Goal: Information Seeking & Learning: Learn about a topic

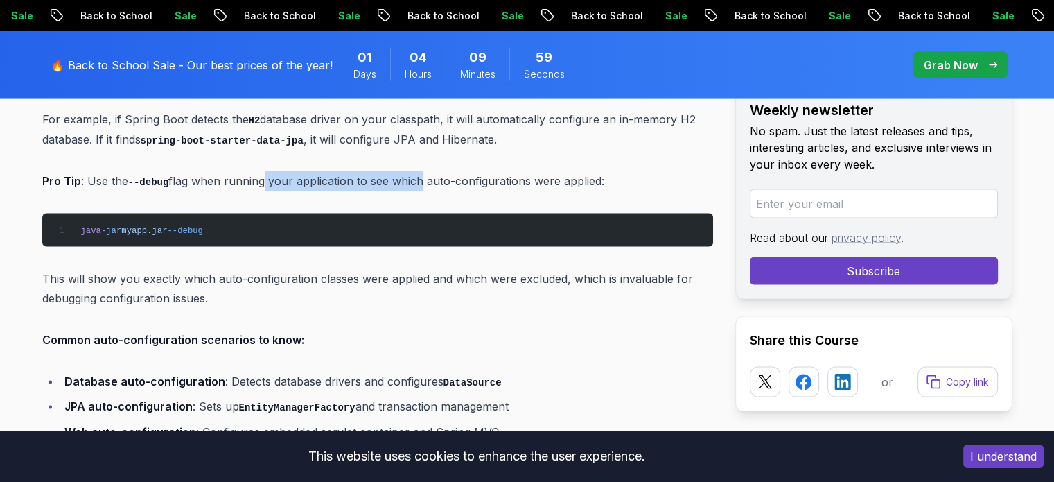
drag, startPoint x: 259, startPoint y: 157, endPoint x: 413, endPoint y: 143, distance: 154.5
click at [413, 171] on p "Pro Tip : Use the --debug flag when running your application to see which auto-…" at bounding box center [377, 181] width 671 height 20
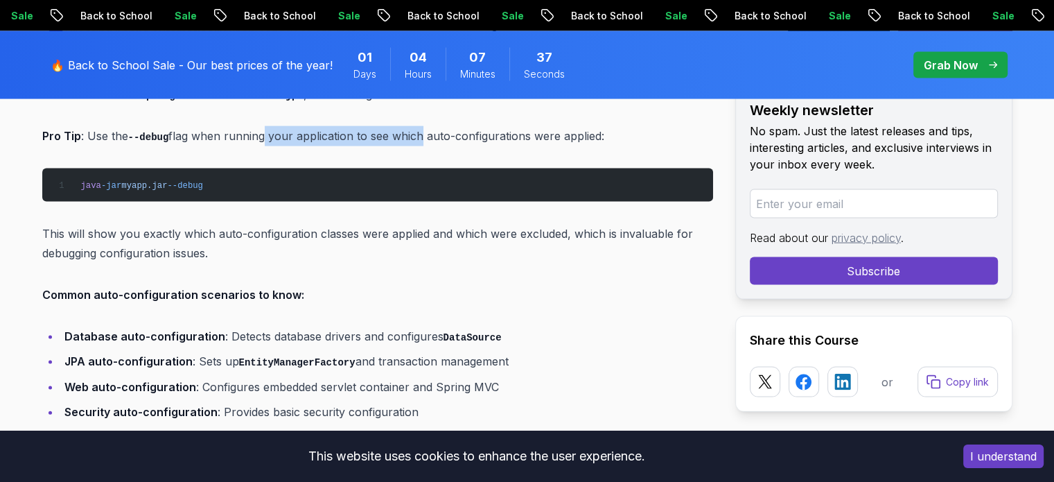
scroll to position [2911, 0]
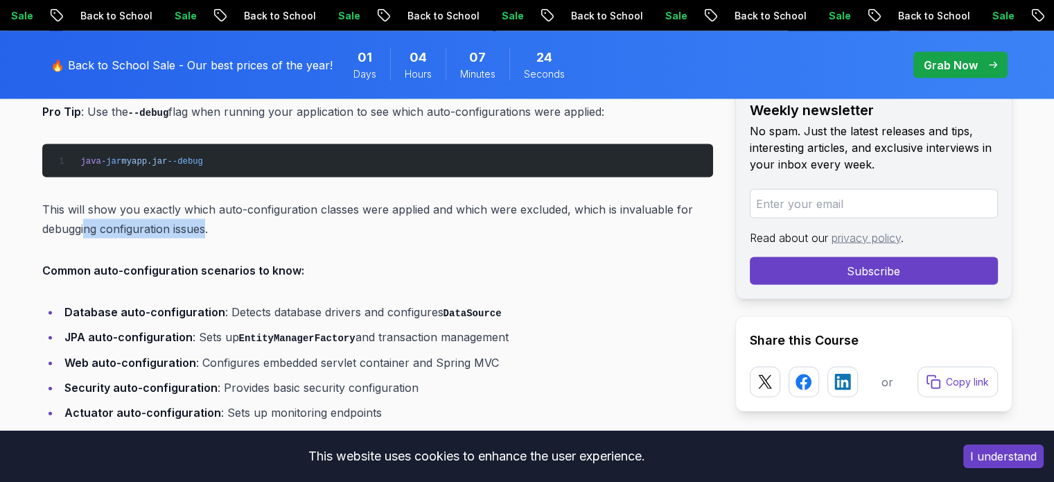
drag, startPoint x: 86, startPoint y: 202, endPoint x: 208, endPoint y: 199, distance: 122.0
click at [208, 200] on p "This will show you exactly which auto-configuration classes were applied and wh…" at bounding box center [377, 219] width 671 height 39
click at [209, 202] on p "This will show you exactly which auto-configuration classes were applied and wh…" at bounding box center [377, 219] width 671 height 39
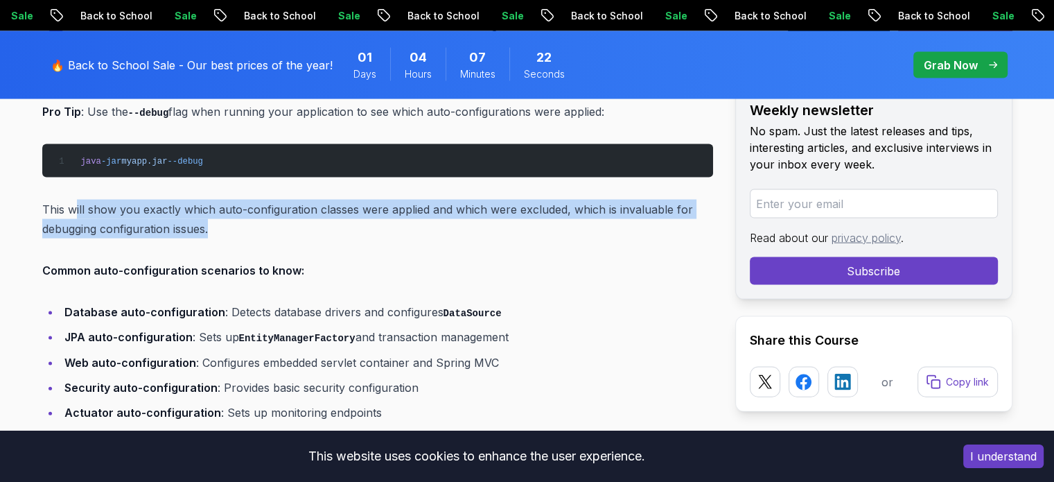
drag, startPoint x: 209, startPoint y: 202, endPoint x: 73, endPoint y: 172, distance: 139.8
click at [73, 200] on p "This will show you exactly which auto-configuration classes were applied and wh…" at bounding box center [377, 219] width 671 height 39
click at [141, 208] on p "This will show you exactly which auto-configuration classes were applied and wh…" at bounding box center [377, 219] width 671 height 39
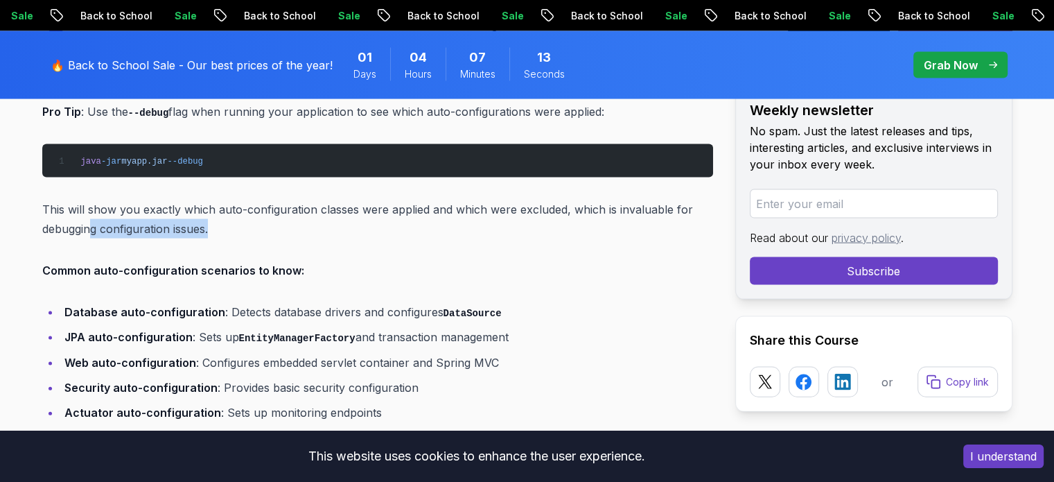
drag, startPoint x: 89, startPoint y: 200, endPoint x: 214, endPoint y: 196, distance: 124.8
click at [214, 200] on p "This will show you exactly which auto-configuration classes were applied and wh…" at bounding box center [377, 219] width 671 height 39
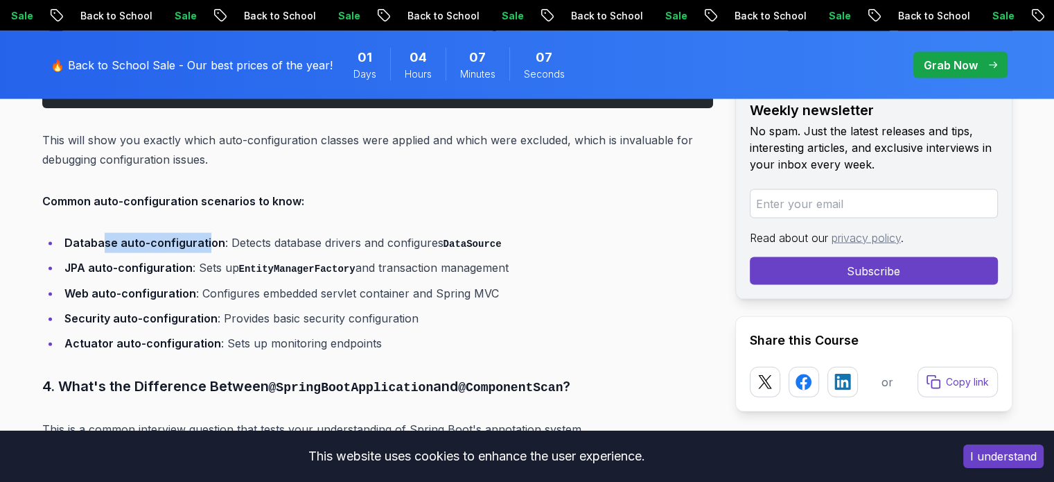
drag, startPoint x: 101, startPoint y: 219, endPoint x: 204, endPoint y: 220, distance: 103.3
click at [204, 236] on strong "Database auto-configuration" at bounding box center [144, 243] width 161 height 14
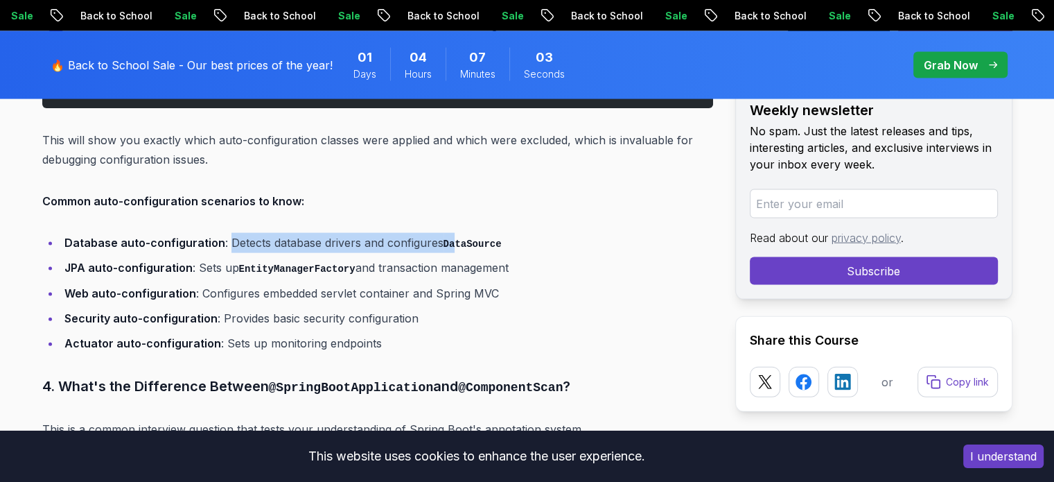
drag, startPoint x: 224, startPoint y: 218, endPoint x: 451, endPoint y: 216, distance: 227.4
click at [451, 233] on li "Database auto-configuration : Detects database drivers and configures DataSource" at bounding box center [386, 243] width 653 height 20
click at [194, 236] on strong "Database auto-configuration" at bounding box center [144, 243] width 161 height 14
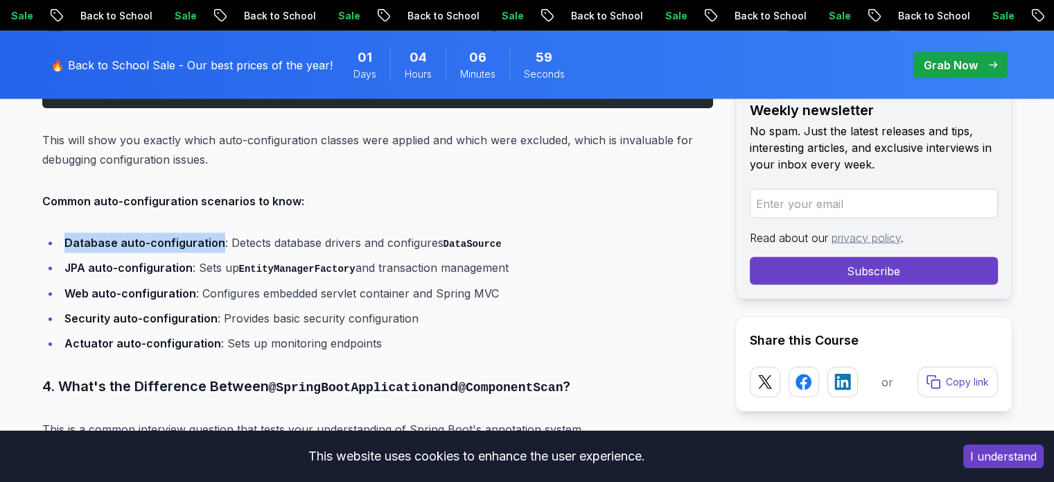
drag, startPoint x: 216, startPoint y: 213, endPoint x: 56, endPoint y: 216, distance: 160.1
click at [56, 233] on ul "Database auto-configuration : Detects database drivers and configures DataSourc…" at bounding box center [377, 293] width 671 height 120
copy strong "Database auto-configuration"
click at [114, 261] on strong "JPA auto-configuration" at bounding box center [128, 268] width 128 height 14
click at [108, 261] on strong "JPA auto-configuration" at bounding box center [128, 268] width 128 height 14
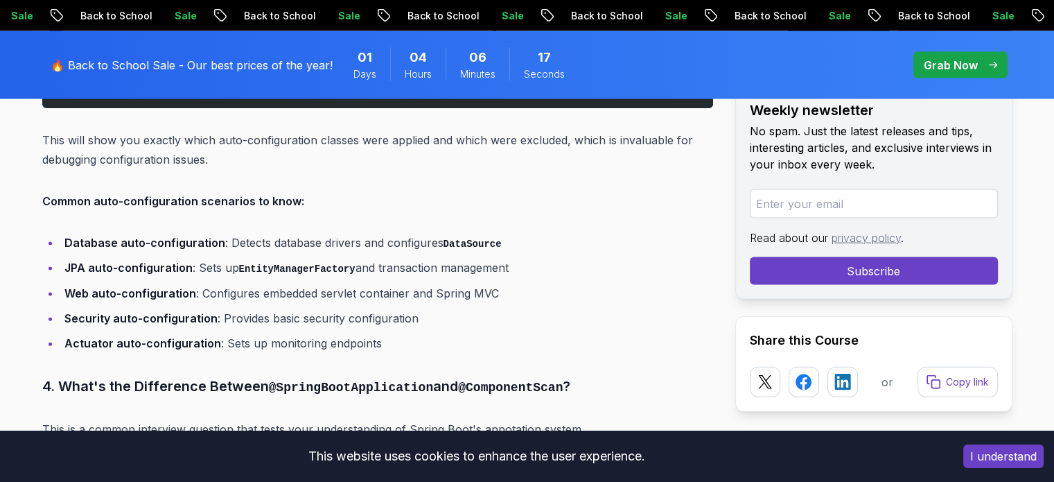
click at [205, 258] on li "JPA auto-configuration : Sets up EntityManagerFactory and transaction management" at bounding box center [386, 268] width 653 height 20
click at [200, 258] on li "JPA auto-configuration : Sets up EntityManagerFactory and transaction management" at bounding box center [386, 268] width 653 height 20
click at [180, 261] on strong "JPA auto-configuration" at bounding box center [128, 268] width 128 height 14
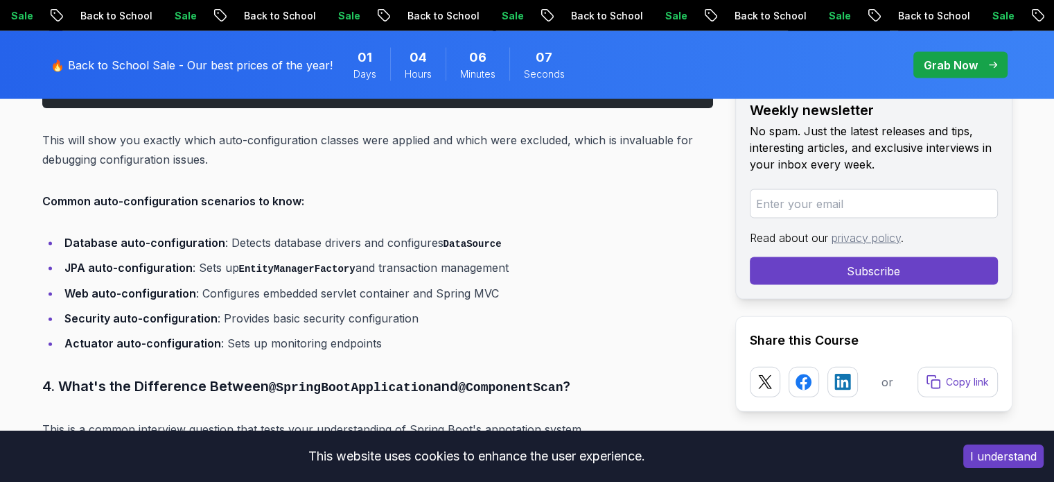
click at [180, 261] on strong "JPA auto-configuration" at bounding box center [128, 268] width 128 height 14
click at [151, 261] on strong "JPA auto-configuration" at bounding box center [128, 268] width 128 height 14
drag, startPoint x: 124, startPoint y: 267, endPoint x: 178, endPoint y: 265, distance: 54.1
click at [178, 286] on strong "Web auto-configuration" at bounding box center [130, 293] width 132 height 14
drag, startPoint x: 195, startPoint y: 265, endPoint x: 113, endPoint y: 265, distance: 81.8
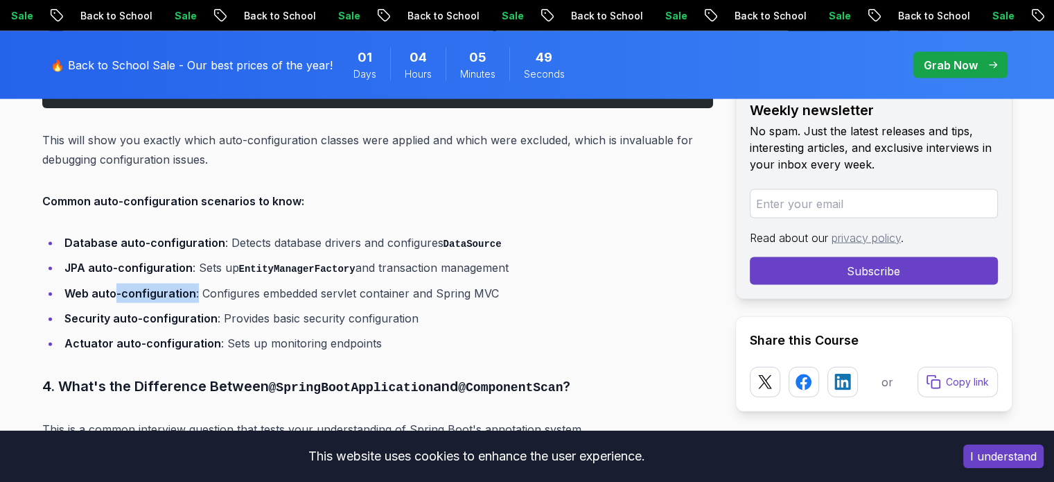
click at [113, 283] on li "Web auto-configuration : Configures embedded servlet container and Spring MVC" at bounding box center [386, 292] width 653 height 19
drag, startPoint x: 115, startPoint y: 292, endPoint x: 205, endPoint y: 288, distance: 90.2
click at [205, 311] on strong "Security auto-configuration" at bounding box center [140, 318] width 153 height 14
drag, startPoint x: 70, startPoint y: 315, endPoint x: 191, endPoint y: 310, distance: 121.4
click at [191, 336] on strong "Actuator auto-configuration" at bounding box center [142, 343] width 157 height 14
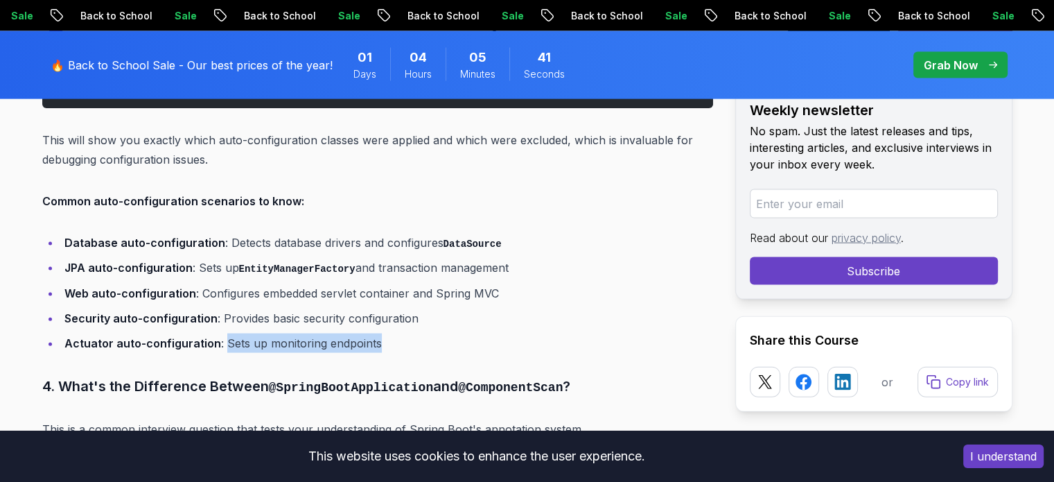
drag, startPoint x: 277, startPoint y: 313, endPoint x: 421, endPoint y: 312, distance: 144.9
click at [421, 333] on li "Actuator auto-configuration : Sets up monitoring endpoints" at bounding box center [386, 342] width 653 height 19
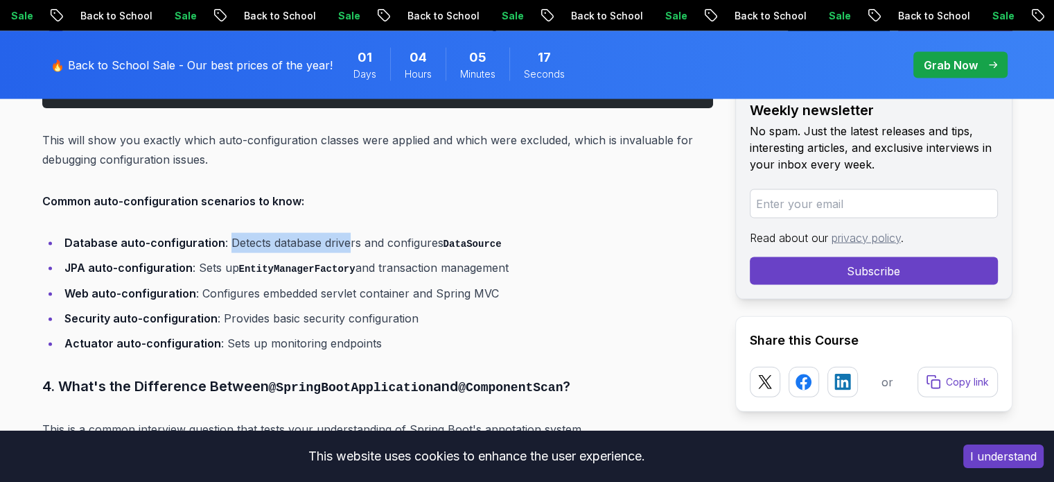
drag, startPoint x: 226, startPoint y: 216, endPoint x: 347, endPoint y: 216, distance: 121.3
click at [347, 233] on li "Database auto-configuration : Detects database drivers and configures DataSource" at bounding box center [386, 243] width 653 height 20
drag, startPoint x: 300, startPoint y: 238, endPoint x: 287, endPoint y: 243, distance: 14.3
click at [287, 263] on code "EntityManagerFactory" at bounding box center [297, 268] width 116 height 11
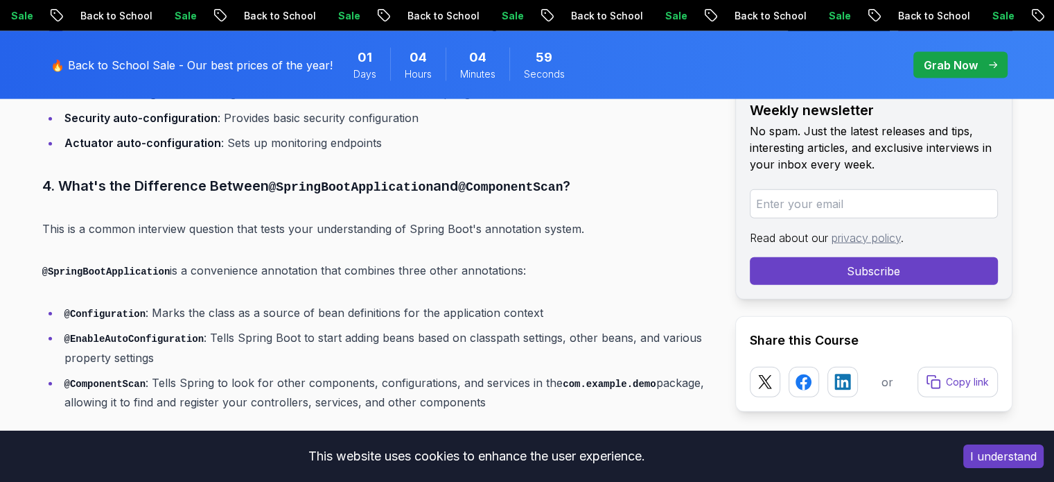
scroll to position [3188, 0]
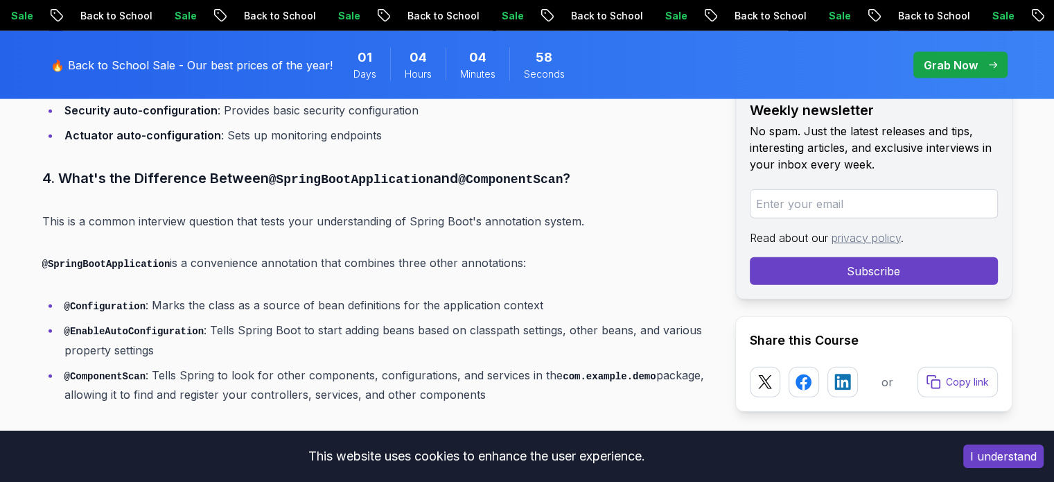
click at [268, 365] on li "@ComponentScan : Tells Spring to look for other components, configurations, and…" at bounding box center [386, 385] width 653 height 40
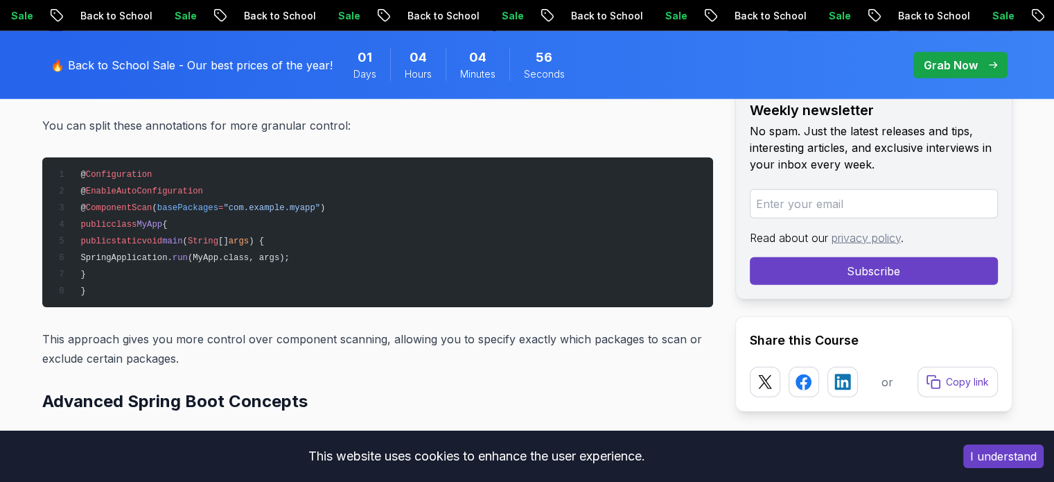
scroll to position [3466, 0]
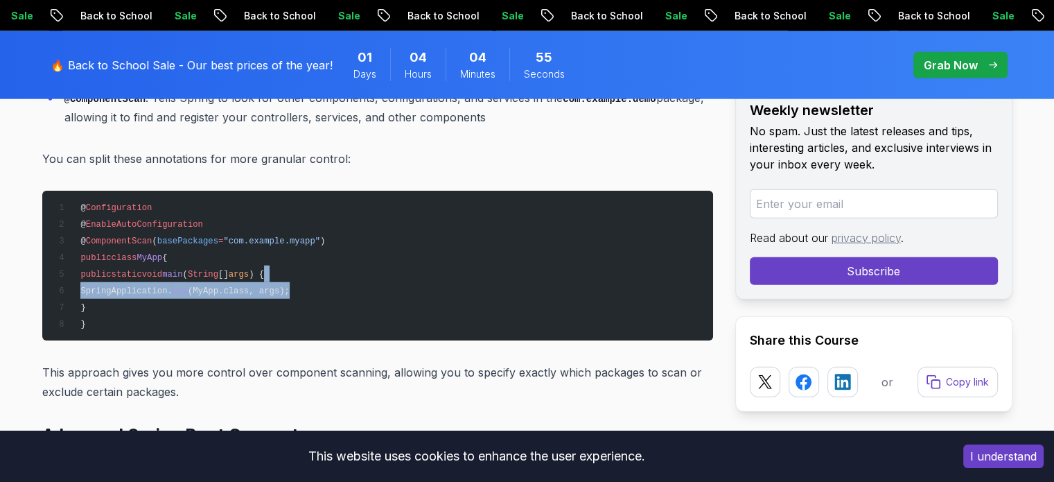
drag, startPoint x: 465, startPoint y: 261, endPoint x: 545, endPoint y: 264, distance: 79.8
click at [545, 264] on pre "@ Configuration @ EnableAutoConfiguration @ ComponentScan ( basePackages = "com…" at bounding box center [377, 266] width 671 height 150
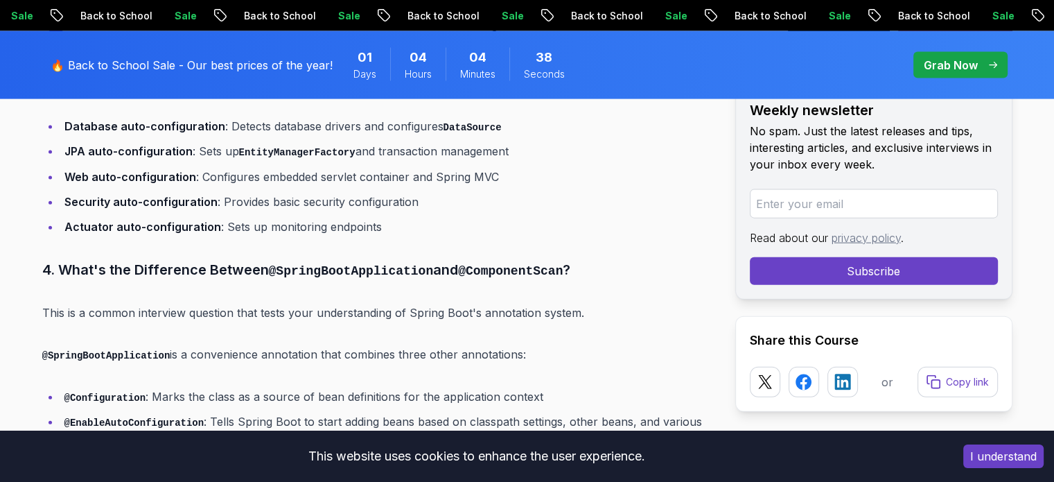
scroll to position [3114, 0]
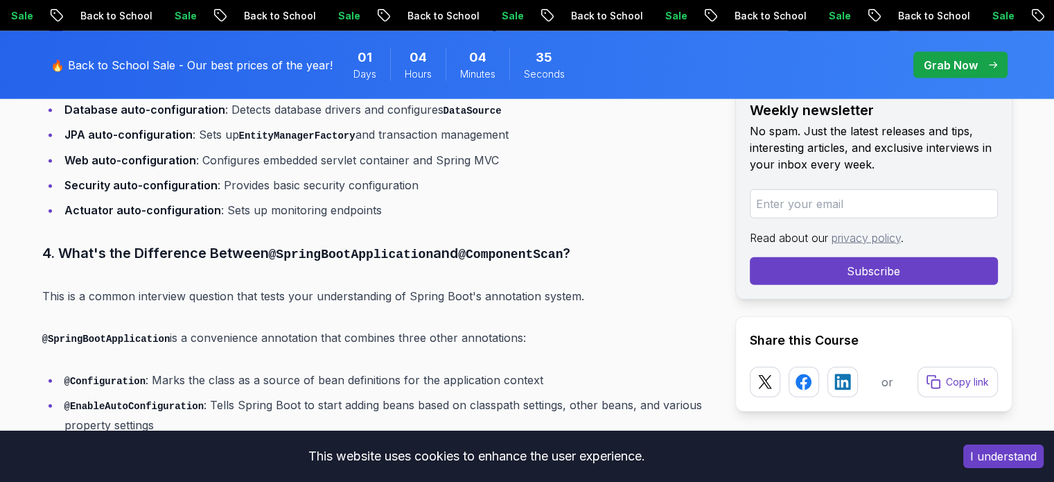
drag, startPoint x: 164, startPoint y: 236, endPoint x: 243, endPoint y: 234, distance: 79.7
drag, startPoint x: 330, startPoint y: 222, endPoint x: 523, endPoint y: 220, distance: 192.7
click at [523, 242] on h3 "4. What's the Difference Between @SpringBootApplication and @ComponentScan ?" at bounding box center [377, 253] width 671 height 23
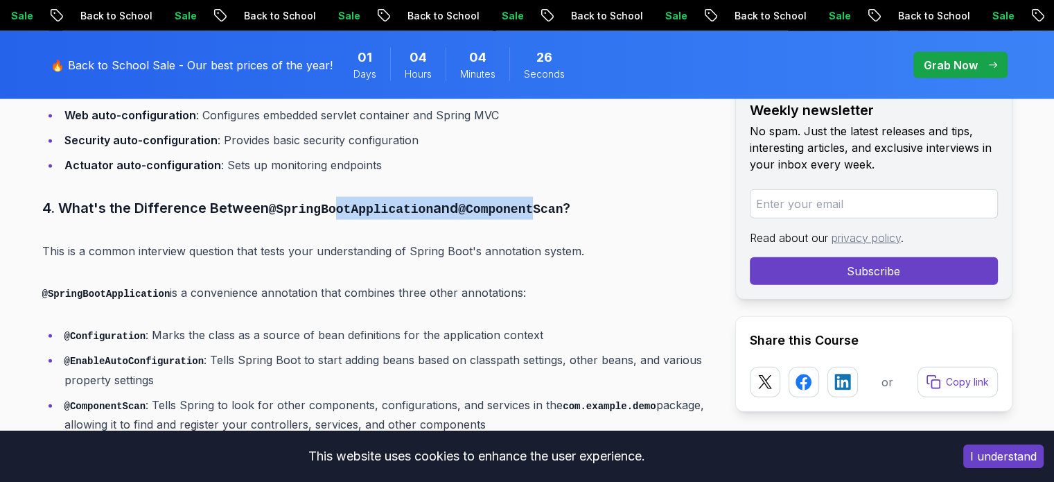
scroll to position [3183, 0]
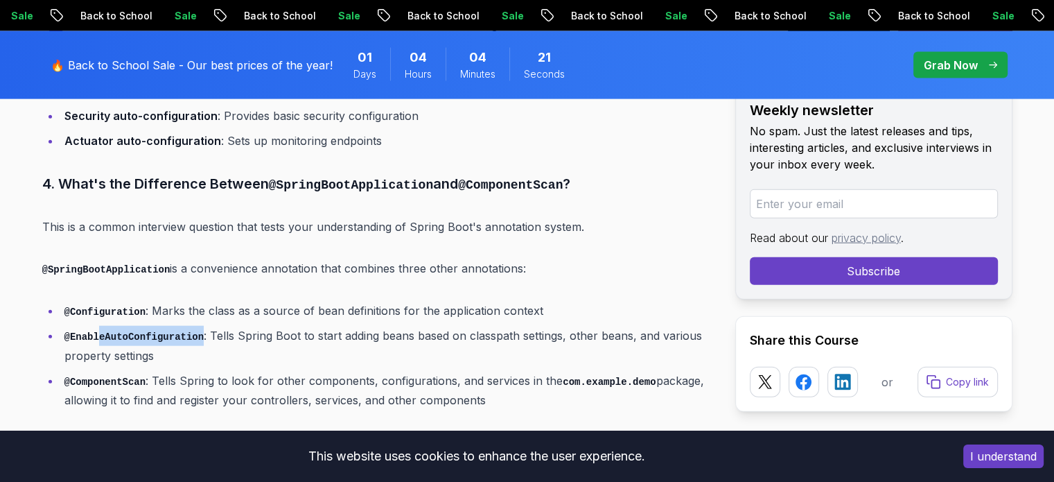
drag, startPoint x: 96, startPoint y: 305, endPoint x: 191, endPoint y: 304, distance: 95.0
click at [191, 331] on code "@EnableAutoConfiguration" at bounding box center [134, 336] width 140 height 11
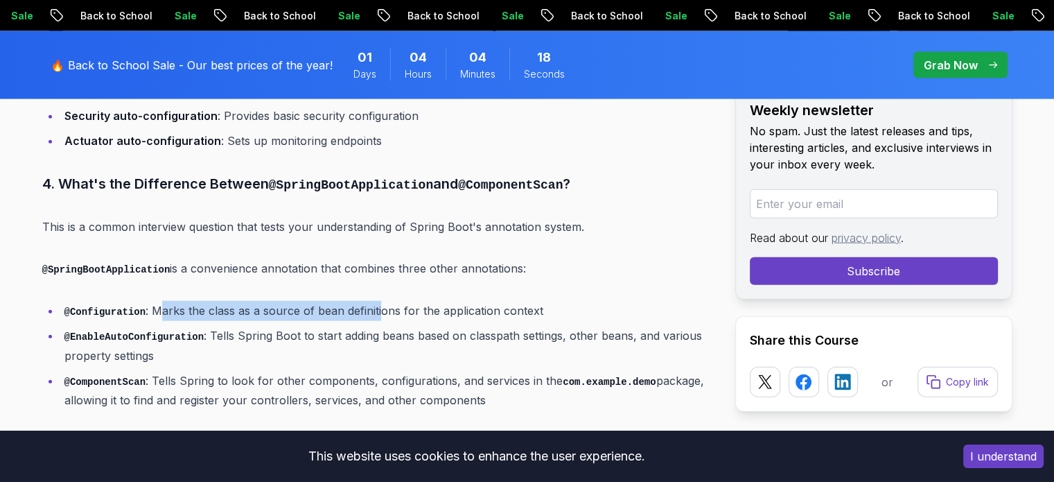
drag, startPoint x: 151, startPoint y: 283, endPoint x: 374, endPoint y: 277, distance: 223.3
click at [374, 301] on li "@Configuration : Marks the class as a source of bean definitions for the applic…" at bounding box center [386, 311] width 653 height 20
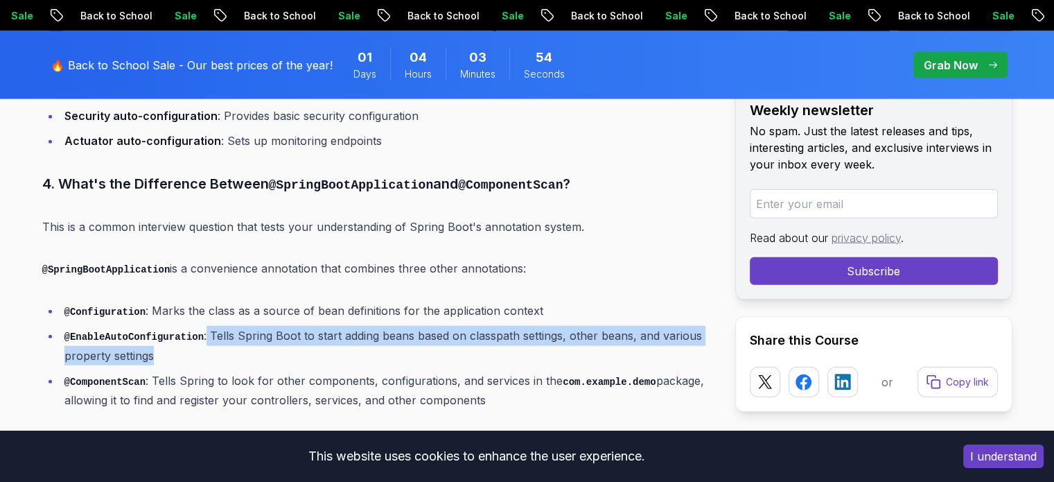
drag, startPoint x: 195, startPoint y: 307, endPoint x: 239, endPoint y: 318, distance: 45.7
click at [239, 326] on li "@EnableAutoConfiguration : Tells Spring Boot to start adding beans based on cla…" at bounding box center [386, 346] width 653 height 40
click at [225, 326] on li "@EnableAutoConfiguration : Tells Spring Boot to start adding beans based on cla…" at bounding box center [386, 346] width 653 height 40
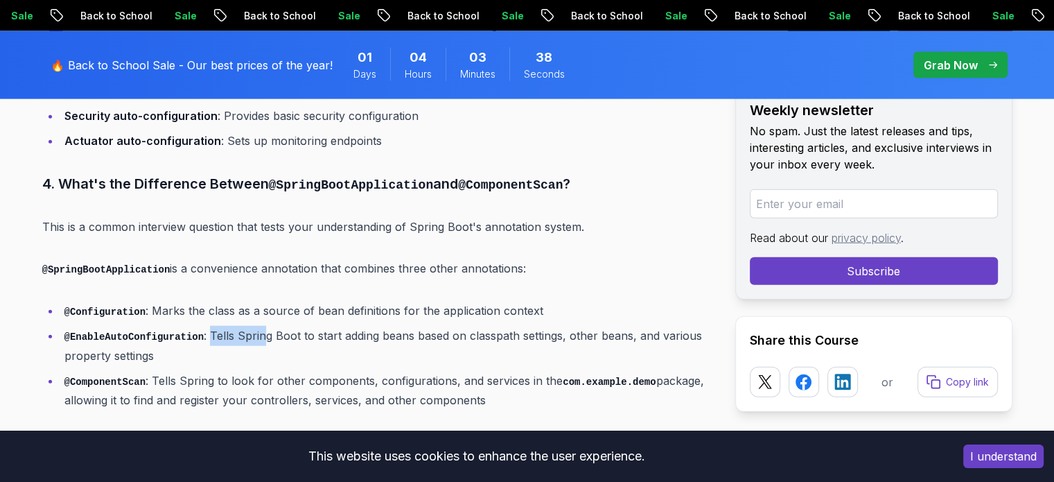
drag, startPoint x: 197, startPoint y: 304, endPoint x: 255, endPoint y: 315, distance: 59.1
click at [255, 326] on li "@EnableAutoConfiguration : Tells Spring Boot to start adding beans based on cla…" at bounding box center [386, 346] width 653 height 40
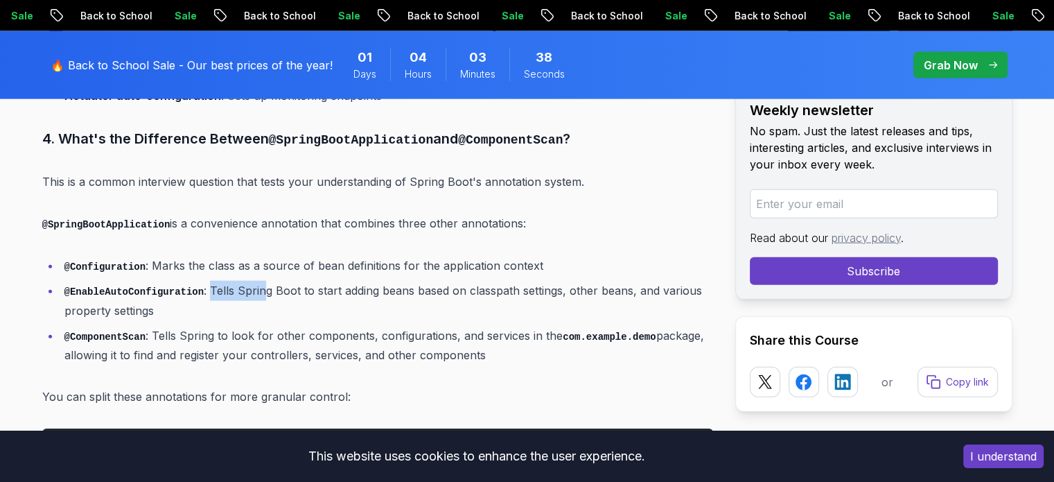
scroll to position [3252, 0]
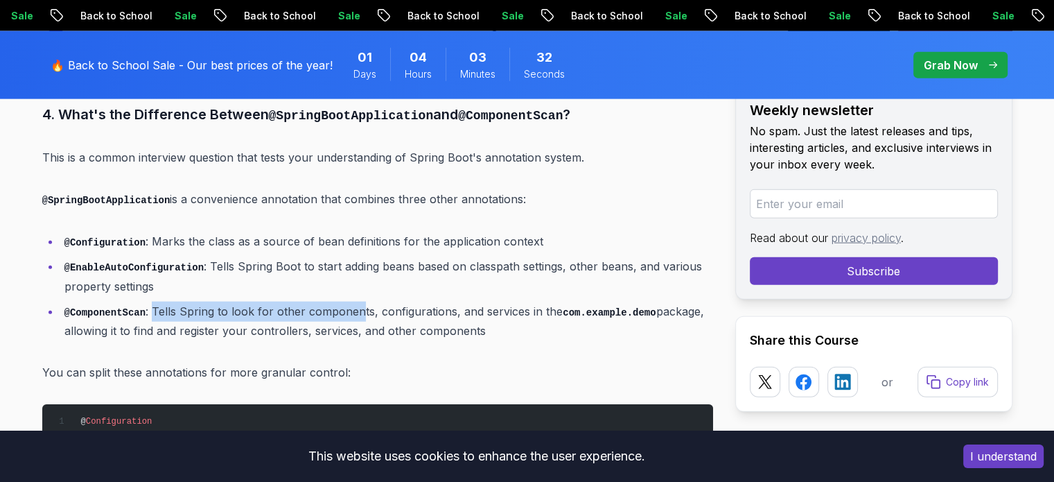
drag, startPoint x: 145, startPoint y: 283, endPoint x: 349, endPoint y: 290, distance: 204.6
click at [349, 302] on li "@ComponentScan : Tells Spring to look for other components, configurations, and…" at bounding box center [386, 322] width 653 height 40
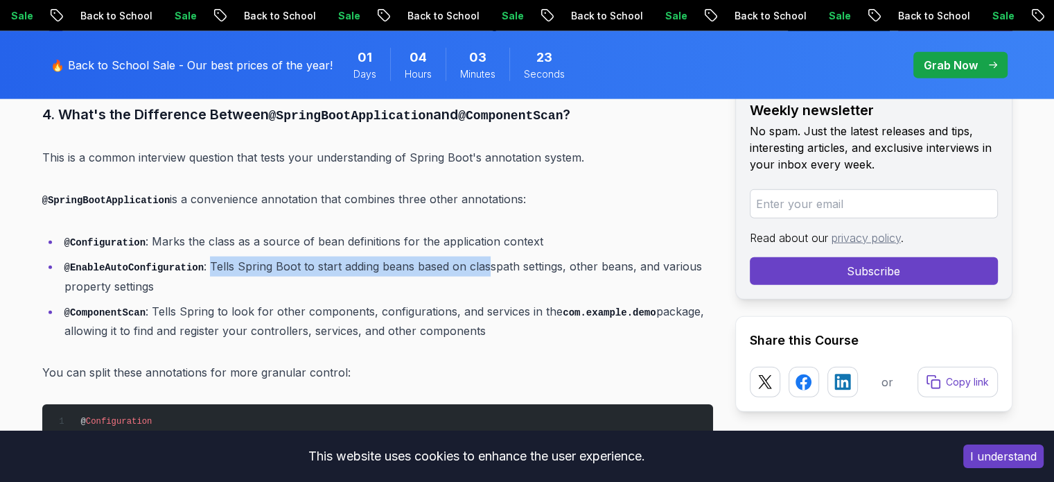
drag, startPoint x: 197, startPoint y: 235, endPoint x: 478, endPoint y: 237, distance: 281.4
click at [478, 256] on li "@EnableAutoConfiguration : Tells Spring Boot to start adding beans based on cla…" at bounding box center [386, 276] width 653 height 40
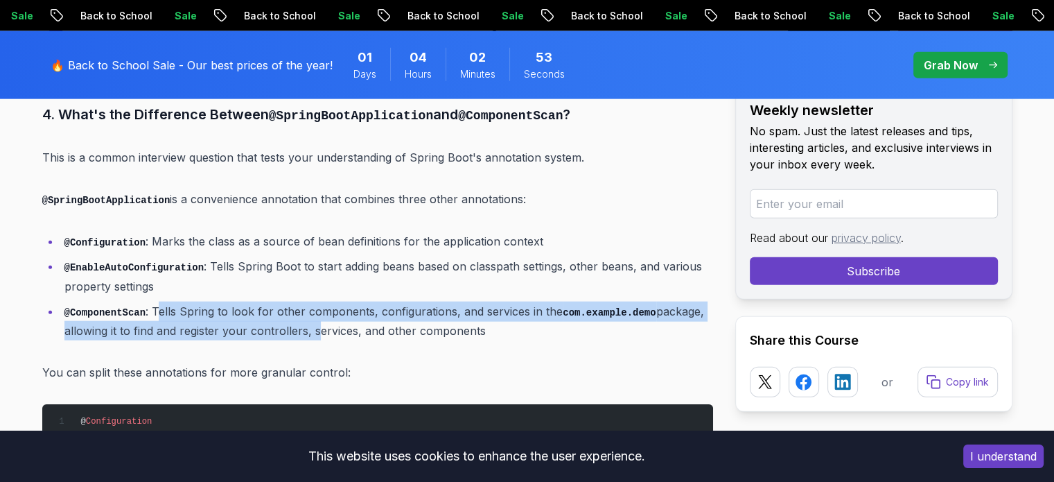
drag, startPoint x: 148, startPoint y: 276, endPoint x: 311, endPoint y: 308, distance: 165.4
click at [311, 308] on li "@ComponentScan : Tells Spring to look for other components, configurations, and…" at bounding box center [386, 322] width 653 height 40
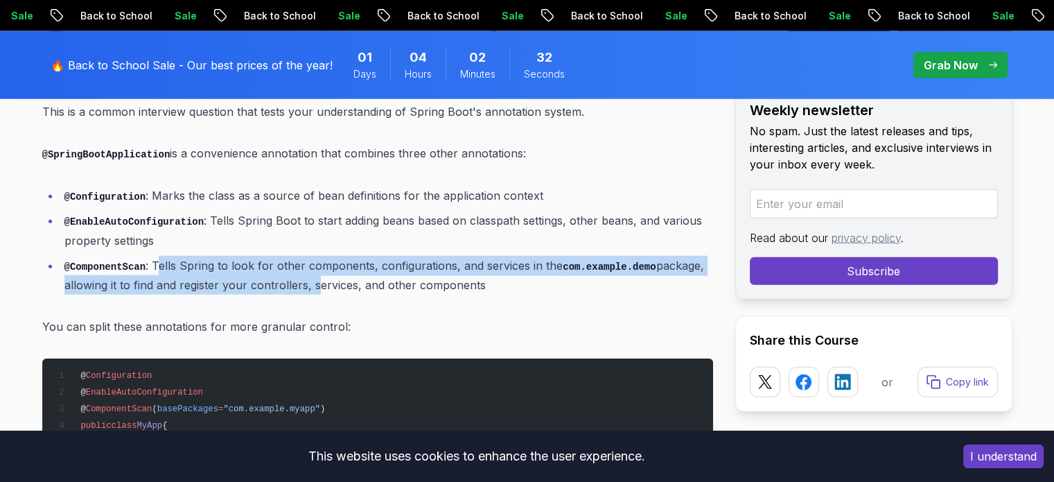
scroll to position [3322, 0]
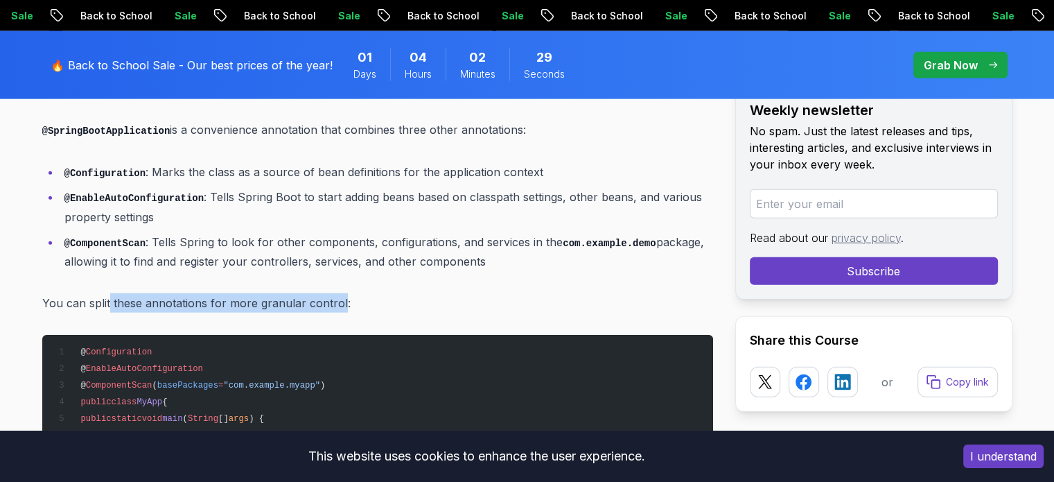
drag, startPoint x: 110, startPoint y: 270, endPoint x: 338, endPoint y: 274, distance: 228.8
click at [338, 293] on p "You can split these annotations for more granular control:" at bounding box center [377, 302] width 671 height 19
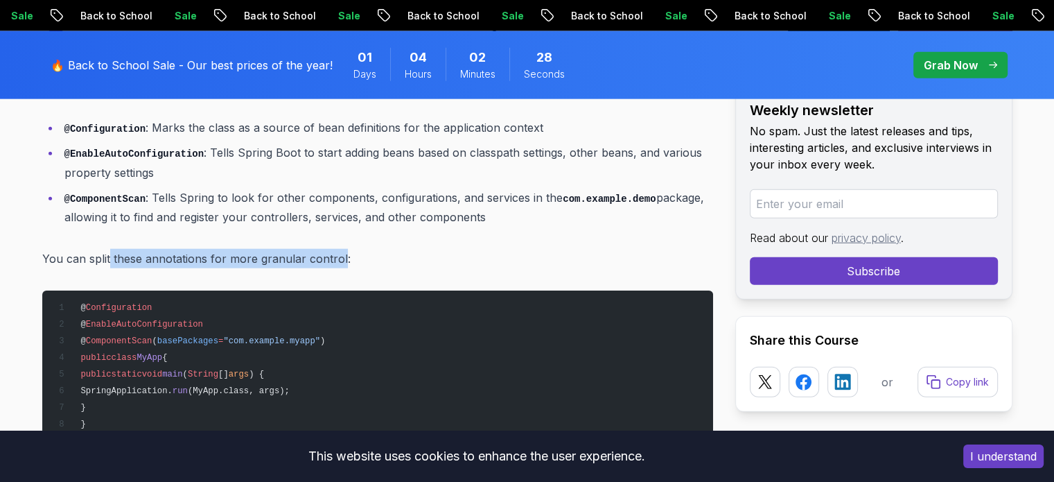
scroll to position [3391, 0]
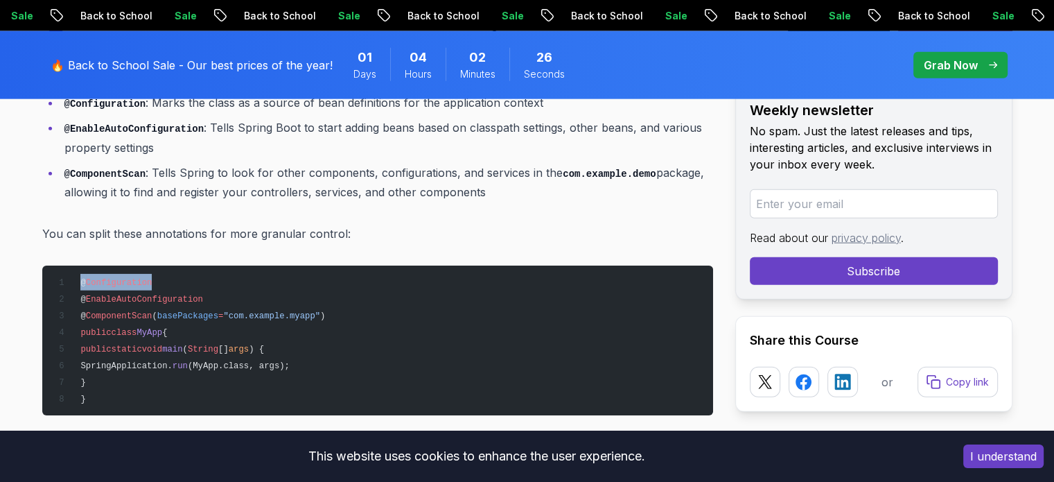
drag, startPoint x: 80, startPoint y: 252, endPoint x: 163, endPoint y: 261, distance: 83.0
click at [163, 265] on pre "@ Configuration @ EnableAutoConfiguration @ ComponentScan ( basePackages = "com…" at bounding box center [377, 340] width 671 height 150
drag, startPoint x: 80, startPoint y: 268, endPoint x: 204, endPoint y: 272, distance: 123.4
click at [204, 272] on pre "@ Configuration @ EnableAutoConfiguration @ ComponentScan ( basePackages = "com…" at bounding box center [377, 340] width 671 height 150
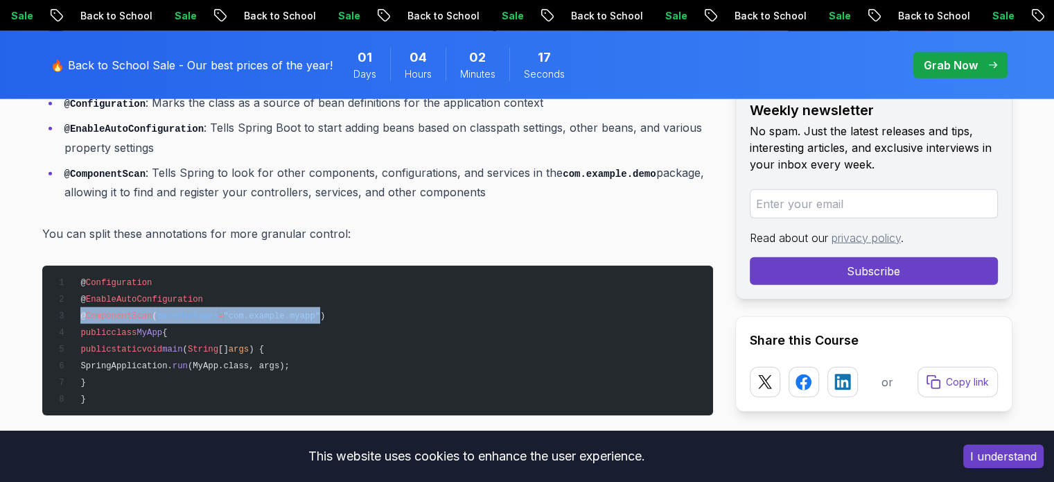
drag, startPoint x: 78, startPoint y: 284, endPoint x: 304, endPoint y: 286, distance: 226.7
click at [304, 311] on span "@ ComponentScan ( basePackages = "com.example.myapp" )" at bounding box center [189, 316] width 272 height 10
click at [134, 311] on span "ComponentScan" at bounding box center [119, 316] width 67 height 10
drag, startPoint x: 114, startPoint y: 286, endPoint x: 341, endPoint y: 282, distance: 227.4
click at [341, 282] on pre "@ Configuration @ EnableAutoConfiguration @ ComponentScan ( basePackages = "com…" at bounding box center [377, 340] width 671 height 150
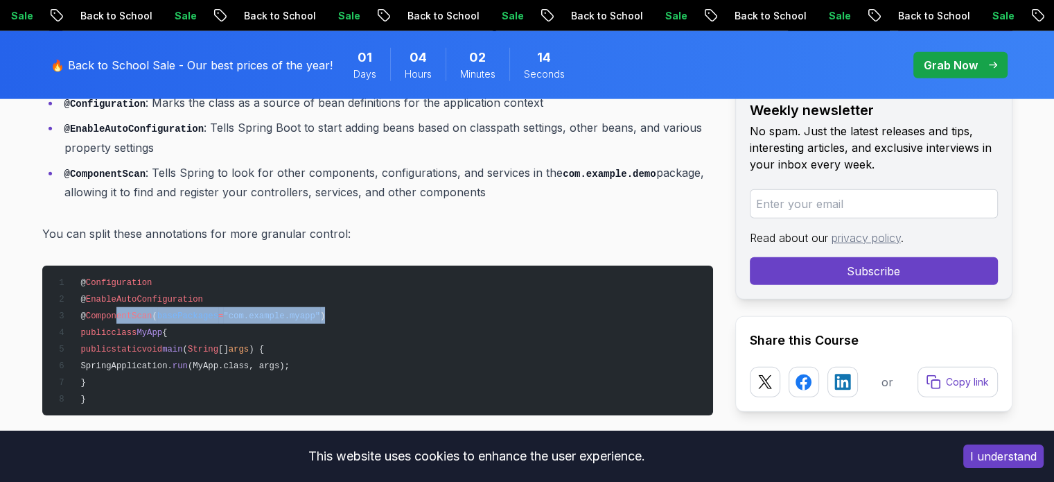
scroll to position [3460, 0]
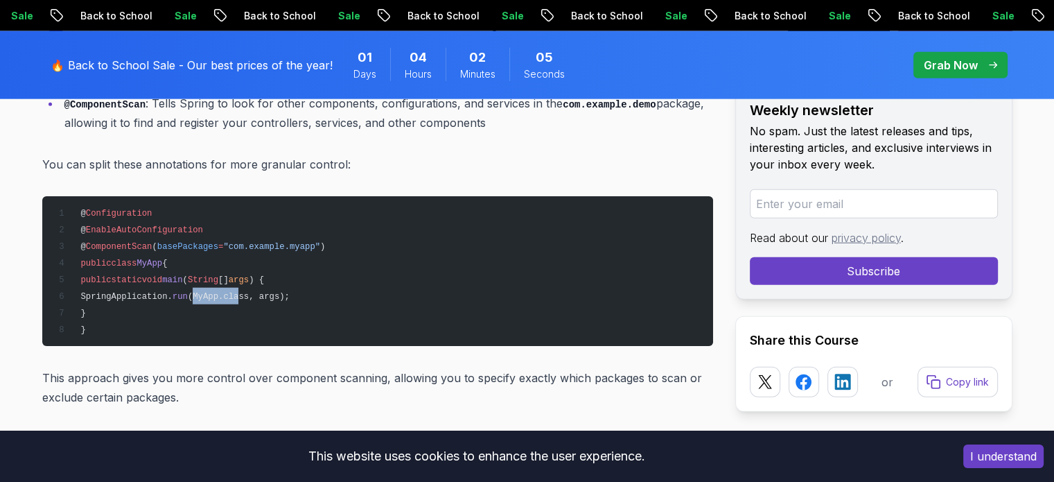
drag, startPoint x: 222, startPoint y: 268, endPoint x: 261, endPoint y: 268, distance: 38.8
click at [261, 292] on span "(MyApp.class, args);" at bounding box center [239, 297] width 102 height 10
click at [263, 277] on pre "@ Configuration @ EnableAutoConfiguration @ ComponentScan ( basePackages = "com…" at bounding box center [377, 271] width 671 height 150
drag, startPoint x: 241, startPoint y: 267, endPoint x: 278, endPoint y: 268, distance: 37.5
click at [278, 292] on span "(MyApp.class, args);" at bounding box center [239, 297] width 102 height 10
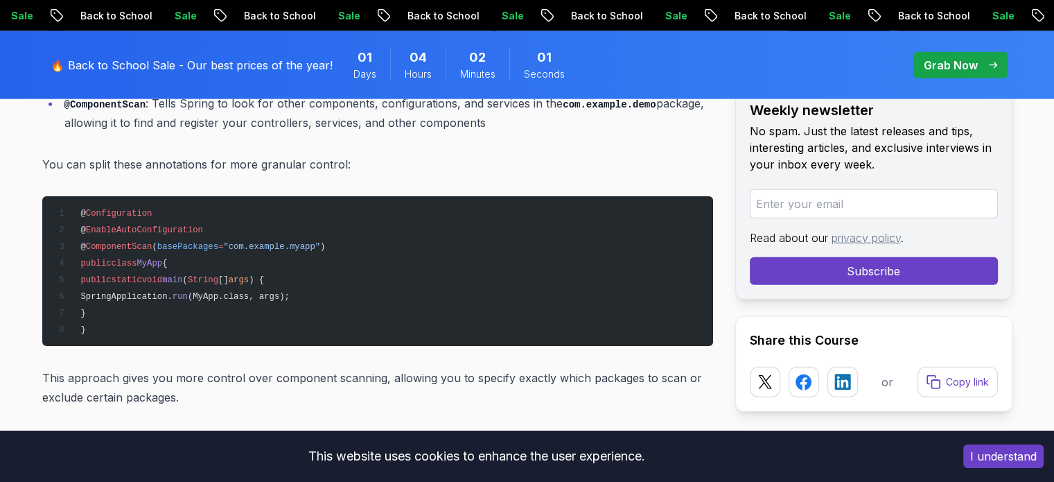
click at [286, 274] on pre "@ Configuration @ EnableAutoConfiguration @ ComponentScan ( basePackages = "com…" at bounding box center [377, 271] width 671 height 150
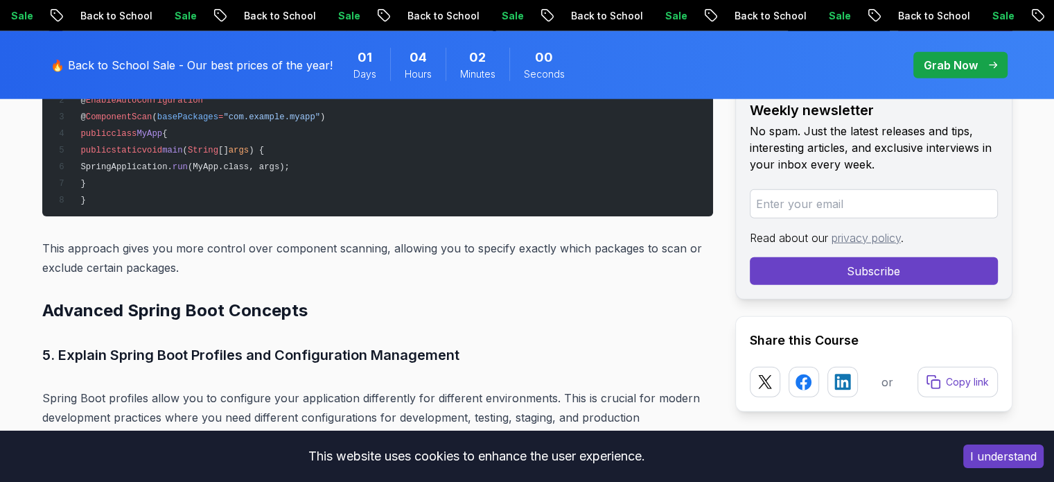
scroll to position [3599, 0]
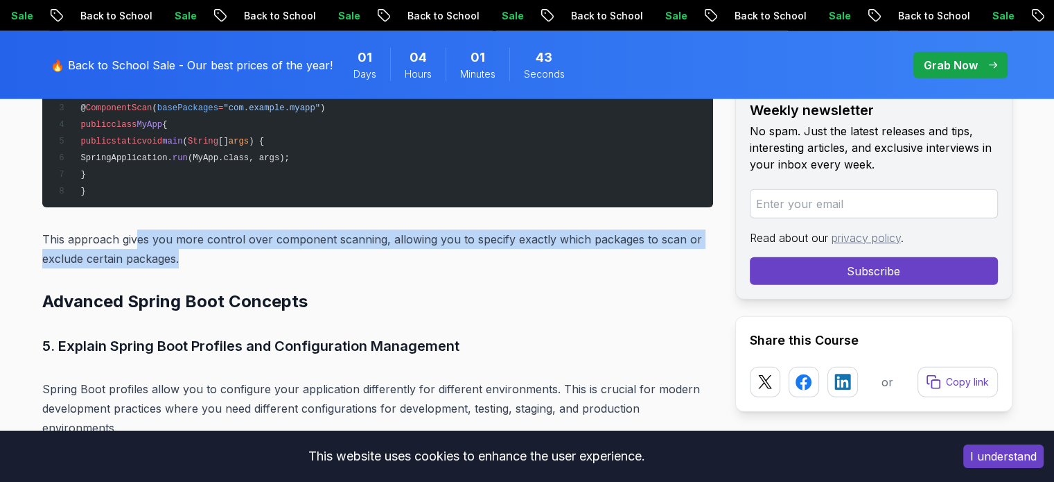
drag, startPoint x: 133, startPoint y: 215, endPoint x: 197, endPoint y: 234, distance: 66.5
click at [197, 234] on p "This approach gives you more control over component scanning, allowing you to s…" at bounding box center [377, 248] width 671 height 39
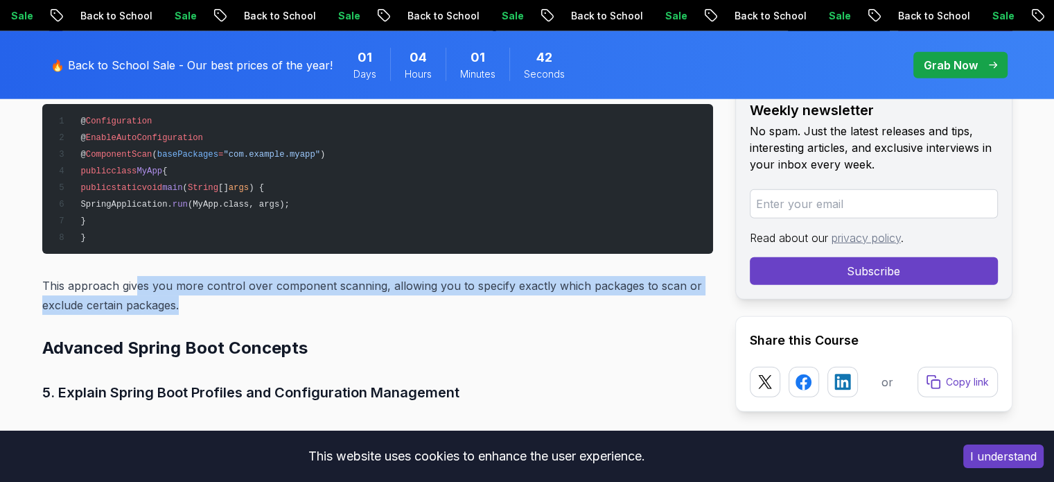
scroll to position [3529, 0]
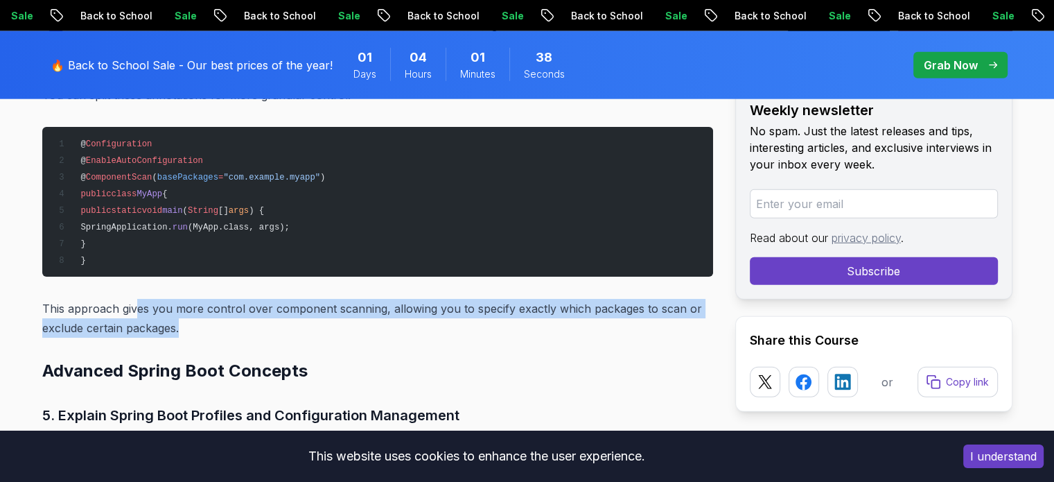
click at [192, 302] on p "This approach gives you more control over component scanning, allowing you to s…" at bounding box center [377, 318] width 671 height 39
drag, startPoint x: 234, startPoint y: 277, endPoint x: 297, endPoint y: 297, distance: 66.2
click at [297, 299] on p "This approach gives you more control over component scanning, allowing you to s…" at bounding box center [377, 318] width 671 height 39
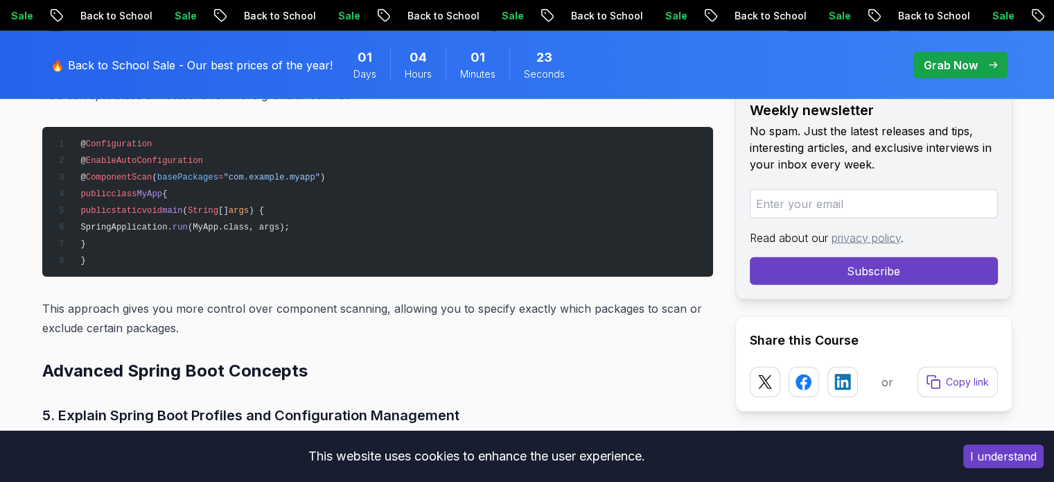
click at [471, 299] on p "This approach gives you more control over component scanning, allowing you to s…" at bounding box center [377, 318] width 671 height 39
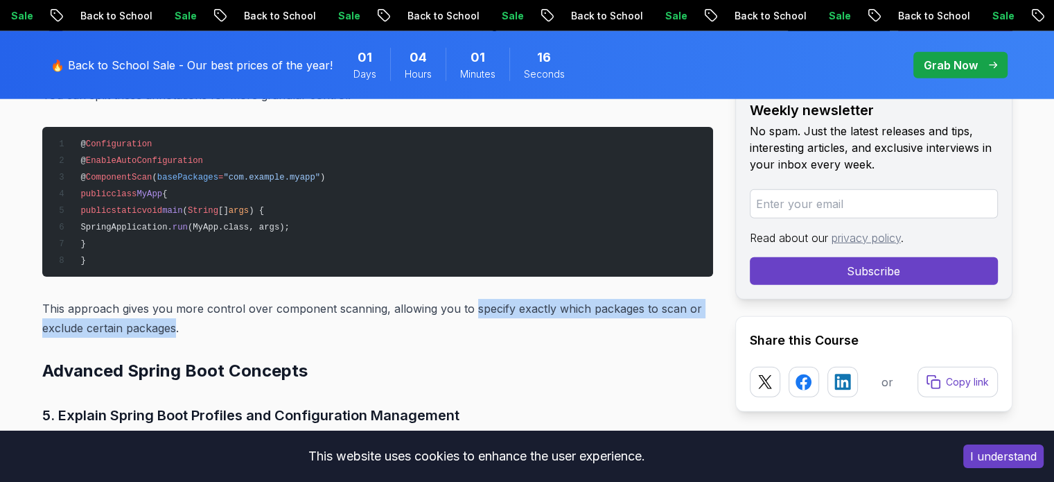
drag, startPoint x: 468, startPoint y: 277, endPoint x: 177, endPoint y: 298, distance: 291.2
click at [177, 299] on p "This approach gives you more control over component scanning, allowing you to s…" at bounding box center [377, 318] width 671 height 39
copy p "specify exactly which packages to scan or exclude certain packages"
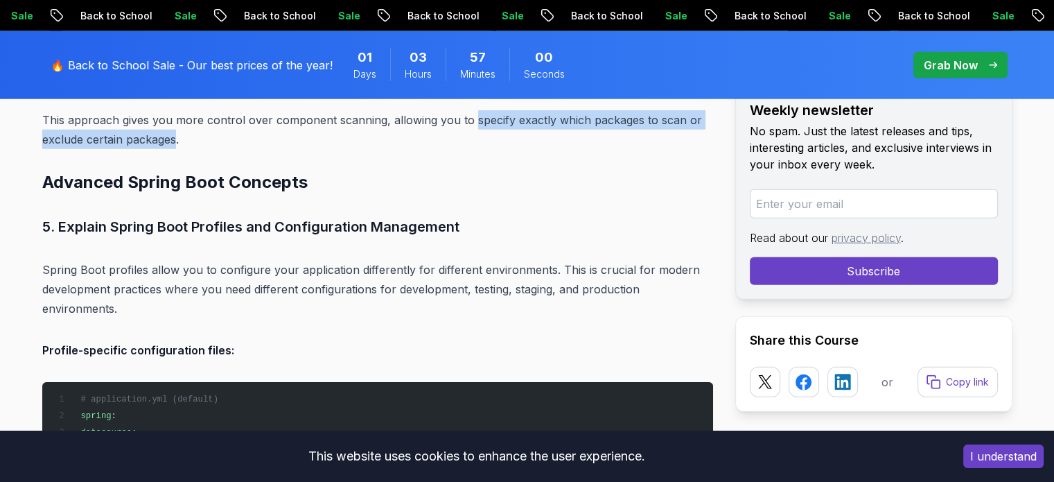
scroll to position [3743, 0]
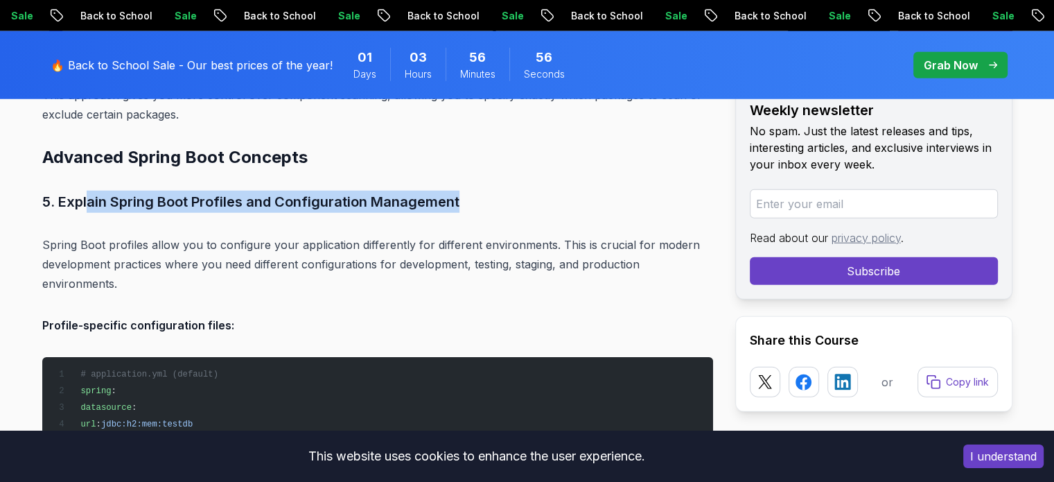
drag, startPoint x: 85, startPoint y: 176, endPoint x: 461, endPoint y: 180, distance: 375.7
click at [461, 191] on h3 "5. Explain Spring Boot Profiles and Configuration Management" at bounding box center [377, 202] width 671 height 22
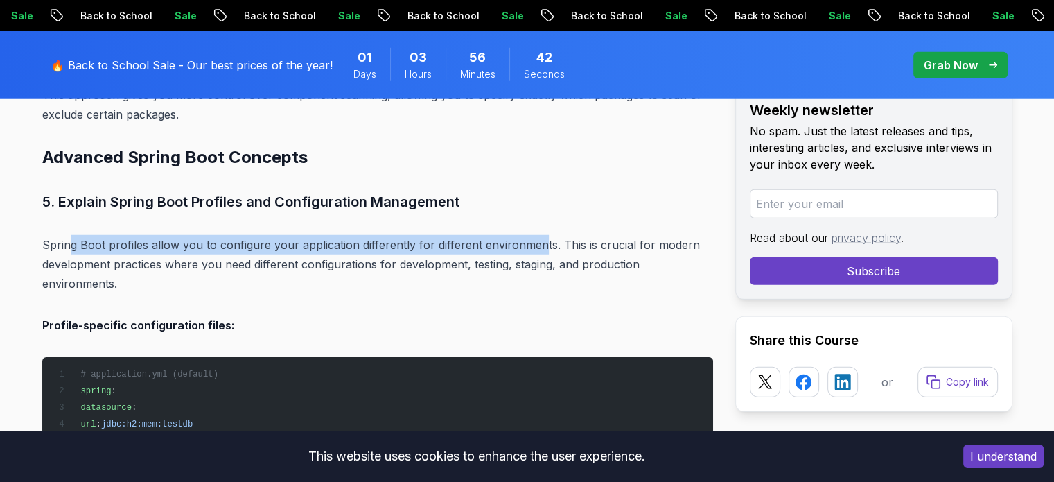
drag, startPoint x: 67, startPoint y: 219, endPoint x: 536, endPoint y: 216, distance: 468.6
click at [536, 235] on p "Spring Boot profiles allow you to configure your application differently for di…" at bounding box center [377, 264] width 671 height 58
click at [288, 235] on p "Spring Boot profiles allow you to configure your application differently for di…" at bounding box center [377, 264] width 671 height 58
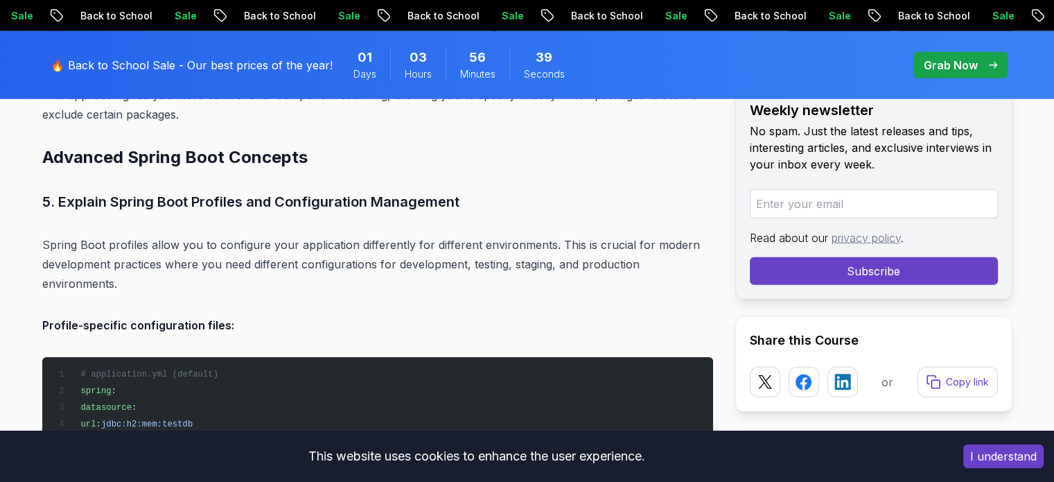
click at [269, 235] on p "Spring Boot profiles allow you to configure your application differently for di…" at bounding box center [377, 264] width 671 height 58
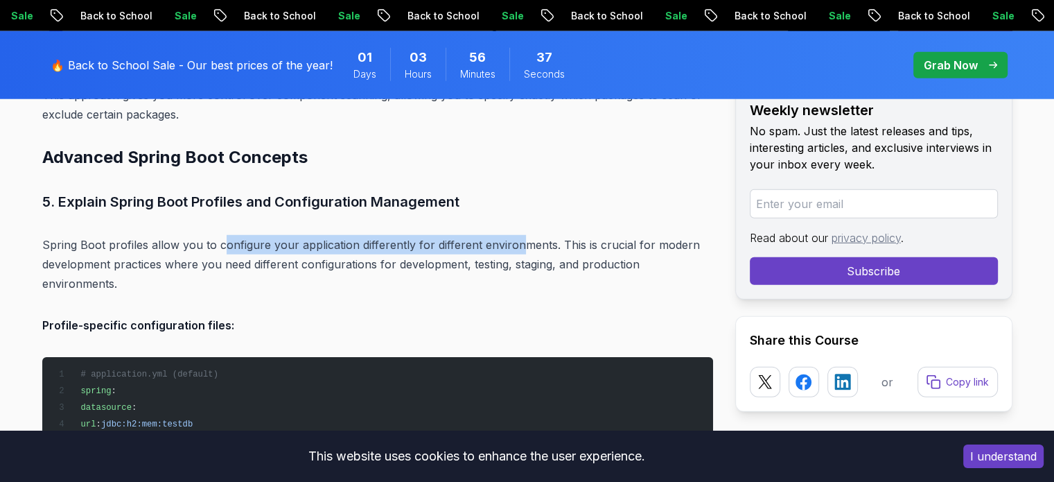
drag, startPoint x: 222, startPoint y: 213, endPoint x: 516, endPoint y: 216, distance: 294.6
click at [516, 235] on p "Spring Boot profiles allow you to configure your application differently for di…" at bounding box center [377, 264] width 671 height 58
click at [290, 235] on p "Spring Boot profiles allow you to configure your application differently for di…" at bounding box center [377, 264] width 671 height 58
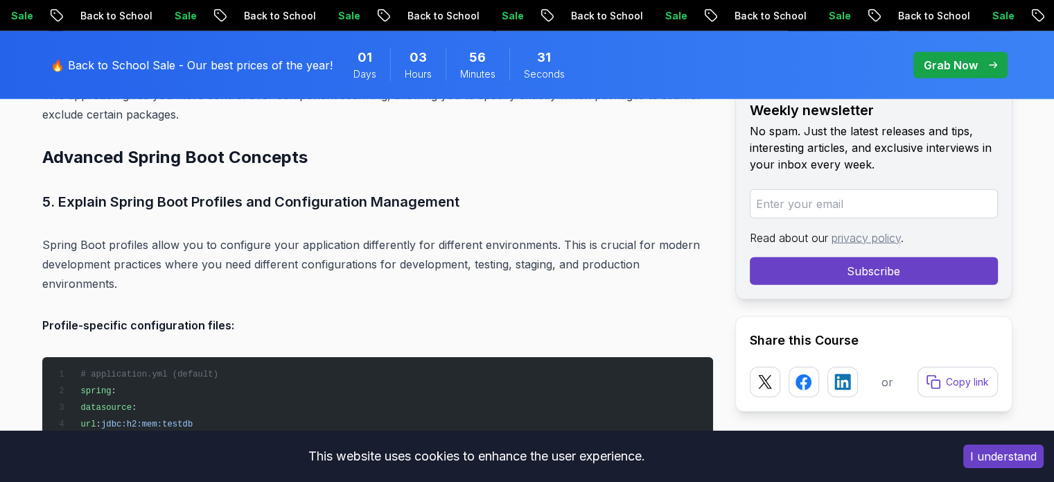
click at [286, 235] on p "Spring Boot profiles allow you to configure your application differently for di…" at bounding box center [377, 264] width 671 height 58
drag, startPoint x: 319, startPoint y: 225, endPoint x: 403, endPoint y: 229, distance: 84.6
click at [403, 235] on p "Spring Boot profiles allow you to configure your application differently for di…" at bounding box center [377, 264] width 671 height 58
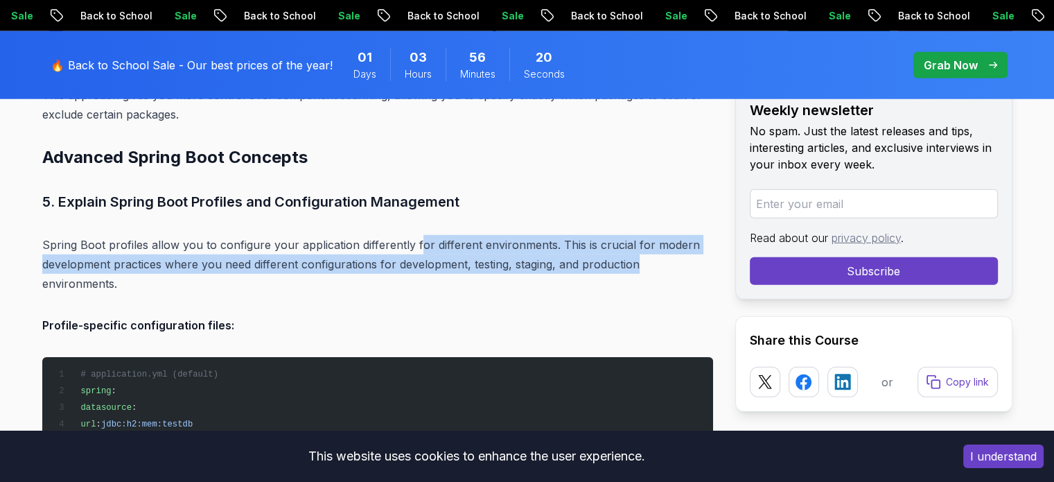
drag, startPoint x: 419, startPoint y: 220, endPoint x: 664, endPoint y: 238, distance: 245.3
click at [664, 238] on p "Spring Boot profiles allow you to configure your application differently for di…" at bounding box center [377, 264] width 671 height 58
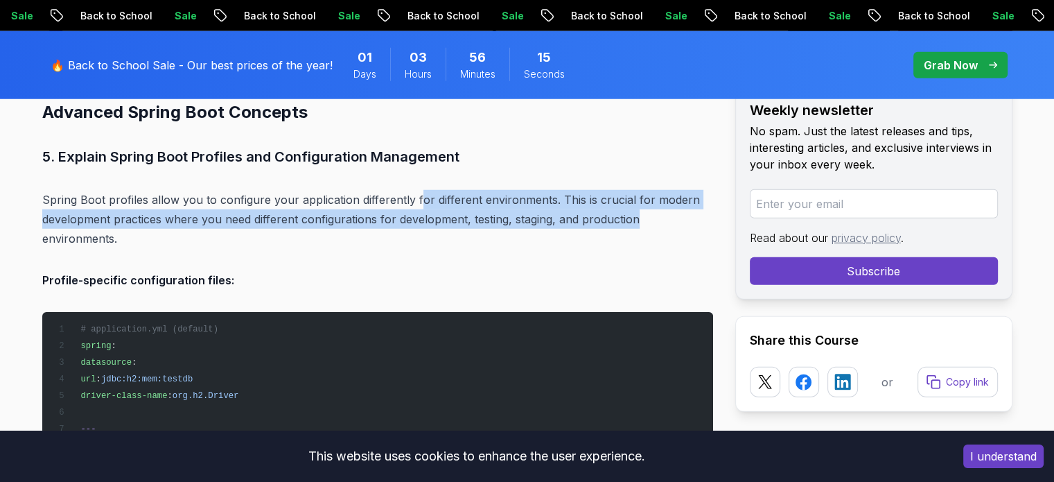
scroll to position [3812, 0]
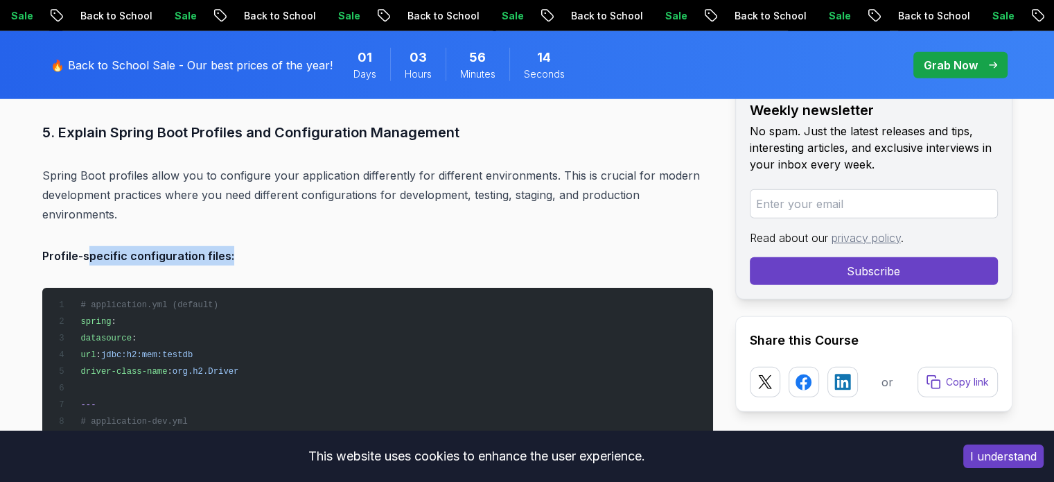
drag, startPoint x: 85, startPoint y: 234, endPoint x: 264, endPoint y: 226, distance: 179.0
click at [264, 246] on p "Profile-specific configuration files:" at bounding box center [377, 255] width 671 height 19
click at [163, 249] on strong "Profile-specific configuration files:" at bounding box center [138, 256] width 192 height 14
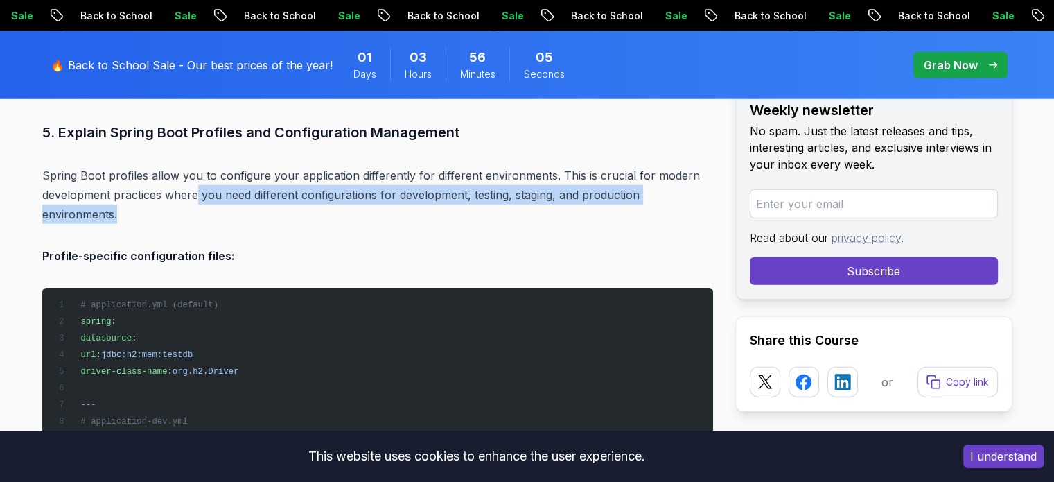
drag, startPoint x: 194, startPoint y: 165, endPoint x: 240, endPoint y: 189, distance: 51.8
click at [240, 189] on p "Spring Boot profiles allow you to configure your application differently for di…" at bounding box center [377, 195] width 671 height 58
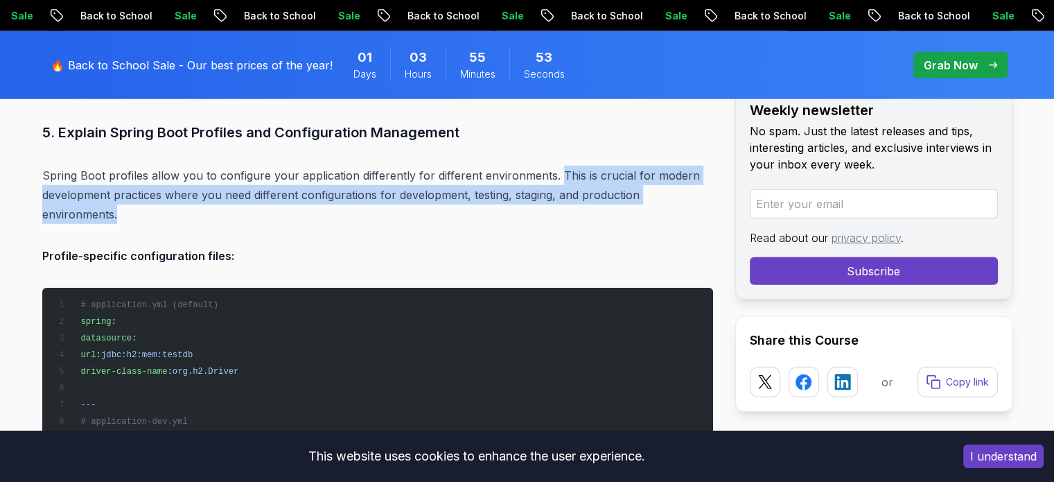
drag, startPoint x: 552, startPoint y: 143, endPoint x: 119, endPoint y: 185, distance: 435.2
click at [119, 185] on p "Spring Boot profiles allow you to configure your application differently for di…" at bounding box center [377, 195] width 671 height 58
click at [133, 185] on p "Spring Boot profiles allow you to configure your application differently for di…" at bounding box center [377, 195] width 671 height 58
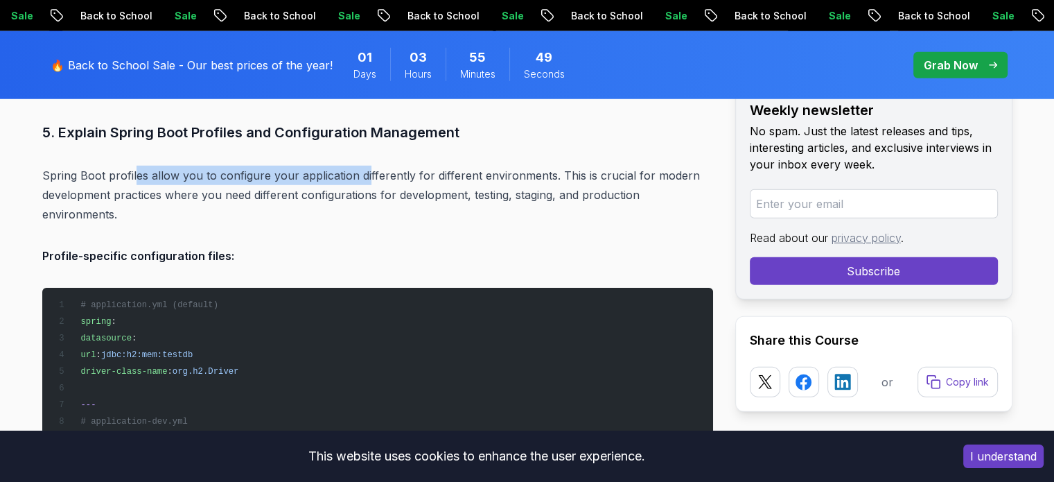
drag, startPoint x: 139, startPoint y: 149, endPoint x: 363, endPoint y: 154, distance: 224.6
click at [363, 166] on p "Spring Boot profiles allow you to configure your application differently for di…" at bounding box center [377, 195] width 671 height 58
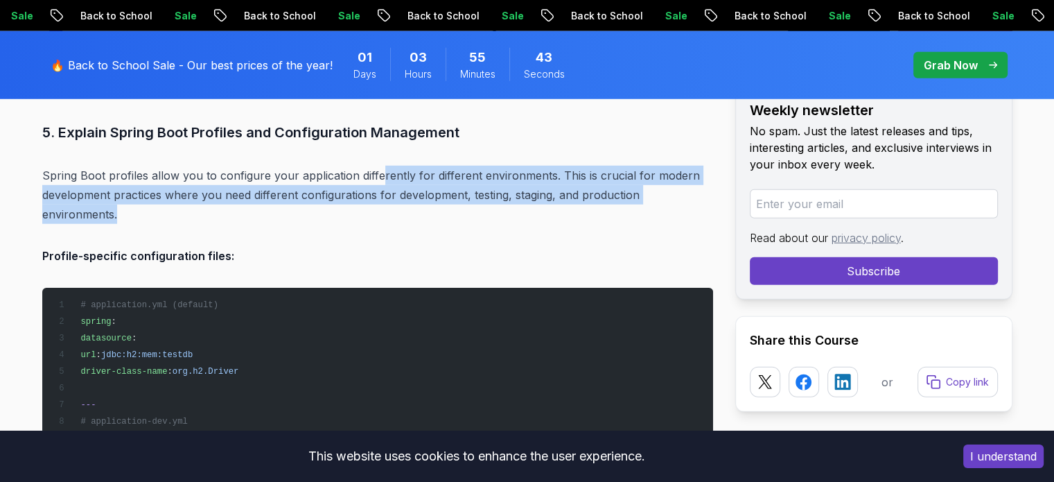
drag, startPoint x: 379, startPoint y: 143, endPoint x: 326, endPoint y: 190, distance: 70.7
click at [326, 189] on p "Spring Boot profiles allow you to configure your application differently for di…" at bounding box center [377, 195] width 671 height 58
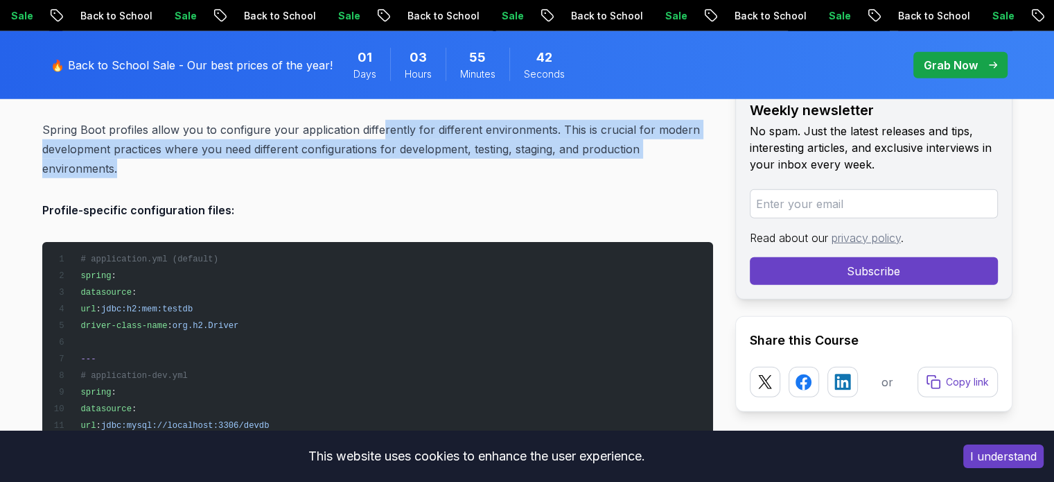
scroll to position [3882, 0]
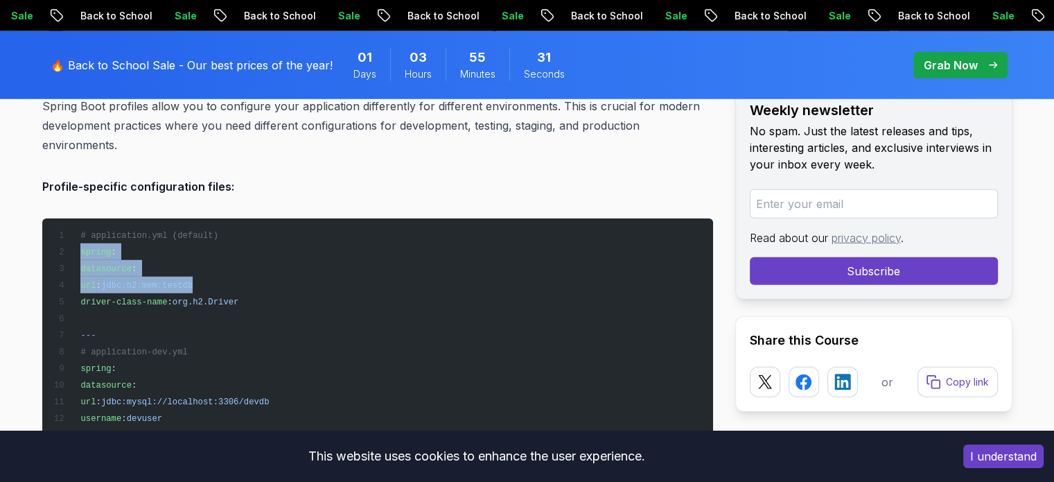
drag, startPoint x: 82, startPoint y: 221, endPoint x: 245, endPoint y: 256, distance: 167.4
click at [245, 256] on pre "# application.yml (default) spring : datasource : url : jdbc:h2:mem:testdb driv…" at bounding box center [377, 401] width 671 height 366
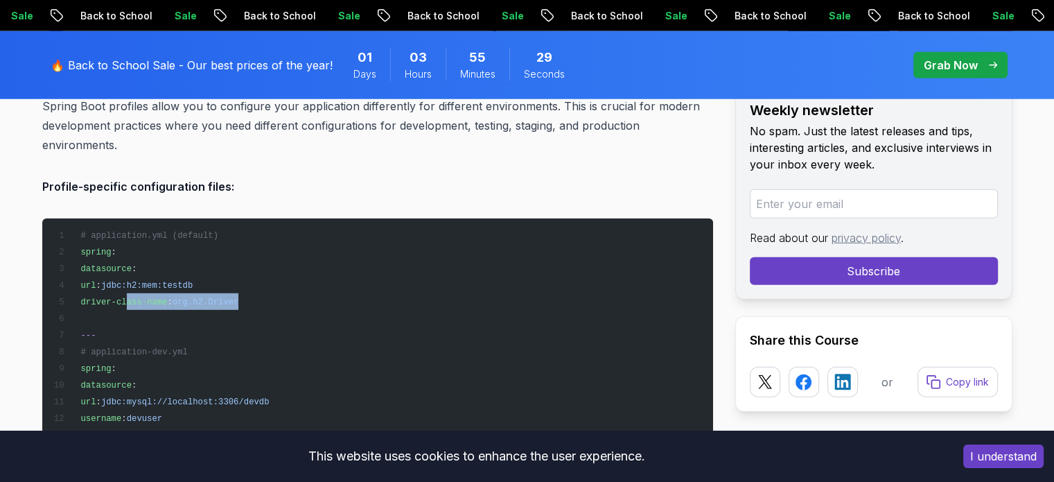
drag, startPoint x: 123, startPoint y: 274, endPoint x: 255, endPoint y: 271, distance: 131.7
click at [255, 271] on pre "# application.yml (default) spring : datasource : url : jdbc:h2:mem:testdb driv…" at bounding box center [377, 401] width 671 height 366
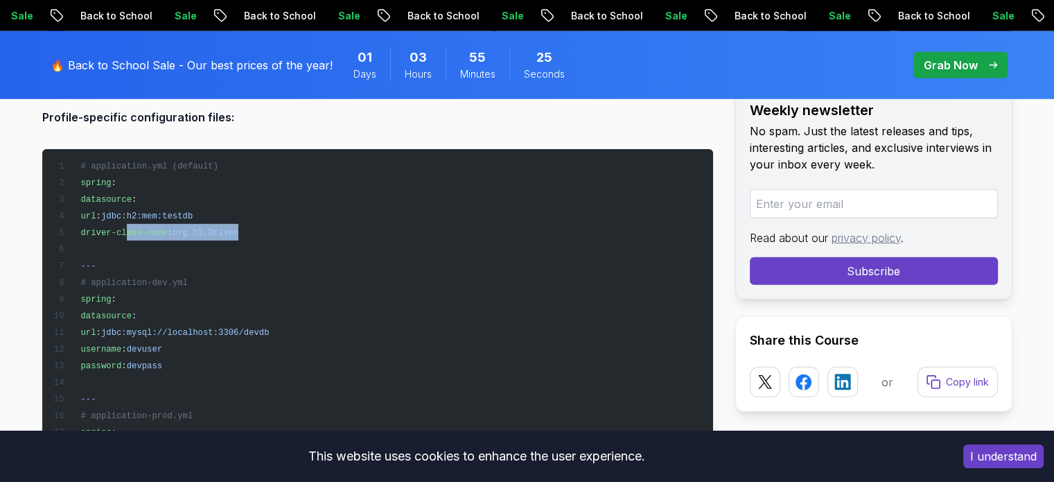
drag, startPoint x: 82, startPoint y: 269, endPoint x: 133, endPoint y: 281, distance: 52.8
click at [133, 281] on code "# application.yml (default) spring : datasource : url : jdbc:h2:mem:testdb driv…" at bounding box center [169, 333] width 232 height 342
click at [152, 281] on pre "# application.yml (default) spring : datasource : url : jdbc:h2:mem:testdb driv…" at bounding box center [377, 332] width 671 height 366
drag, startPoint x: 86, startPoint y: 271, endPoint x: 148, endPoint y: 285, distance: 63.9
click at [148, 285] on pre "# application.yml (default) spring : datasource : url : jdbc:h2:mem:testdb driv…" at bounding box center [377, 332] width 671 height 366
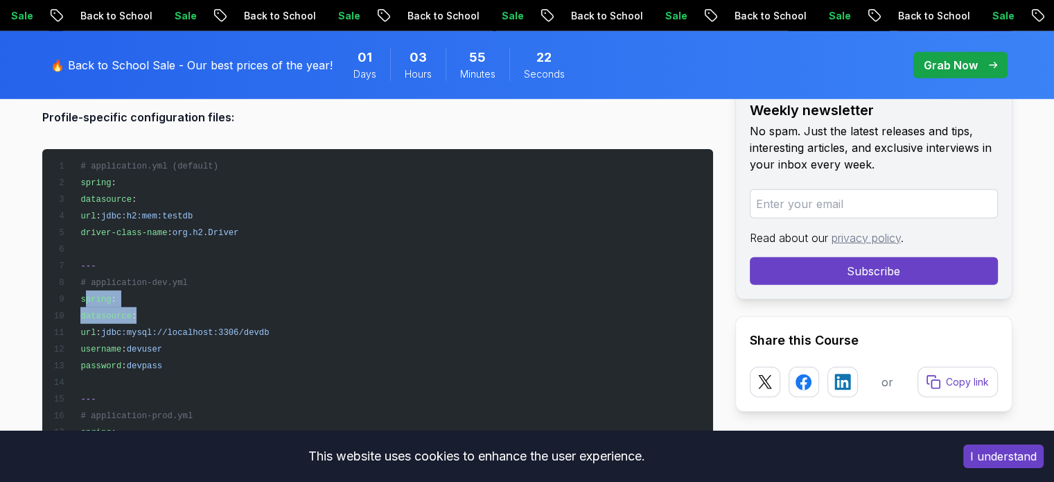
click at [173, 277] on pre "# application.yml (default) spring : datasource : url : jdbc:h2:mem:testdb driv…" at bounding box center [377, 332] width 671 height 366
click at [76, 295] on span "spring :" at bounding box center [84, 300] width 63 height 10
drag, startPoint x: 78, startPoint y: 270, endPoint x: 144, endPoint y: 285, distance: 68.3
click at [144, 285] on pre "# application.yml (default) spring : datasource : url : jdbc:h2:mem:testdb driv…" at bounding box center [377, 332] width 671 height 366
click at [102, 295] on span "spring" at bounding box center [95, 300] width 30 height 10
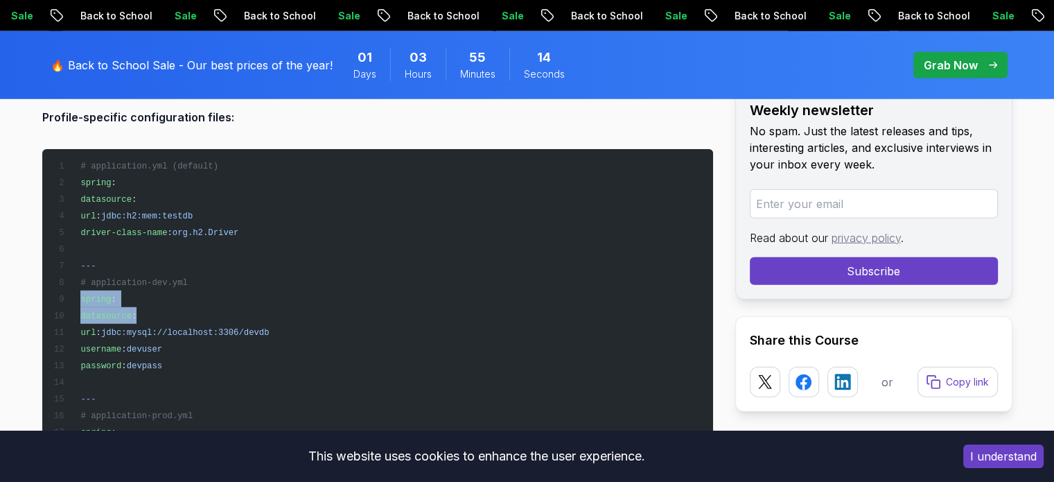
drag, startPoint x: 77, startPoint y: 268, endPoint x: 150, endPoint y: 282, distance: 74.8
click at [150, 282] on pre "# application.yml (default) spring : datasource : url : jdbc:h2:mem:testdb driv…" at bounding box center [377, 332] width 671 height 366
click at [105, 276] on pre "# application.yml (default) spring : datasource : url : jdbc:h2:mem:testdb driv…" at bounding box center [377, 332] width 671 height 366
drag, startPoint x: 85, startPoint y: 268, endPoint x: 137, endPoint y: 301, distance: 61.4
click at [137, 301] on code "# application.yml (default) spring : datasource : url : jdbc:h2:mem:testdb driv…" at bounding box center [169, 333] width 232 height 342
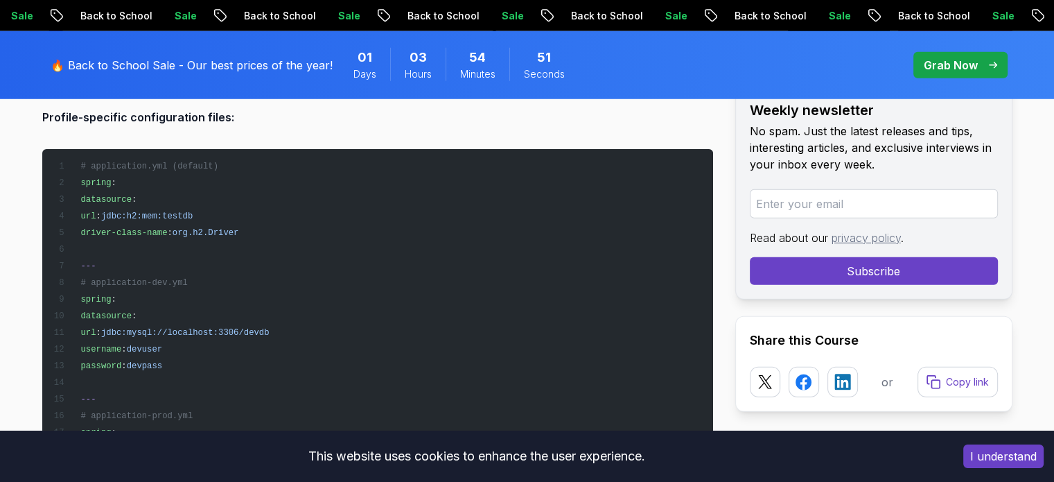
click at [157, 328] on span "jdbc:mysql://localhost:3306/devdb" at bounding box center [185, 333] width 168 height 10
drag, startPoint x: 134, startPoint y: 304, endPoint x: 169, endPoint y: 302, distance: 34.7
click at [169, 328] on span "jdbc:mysql://localhost:3306/devdb" at bounding box center [185, 333] width 168 height 10
click at [171, 328] on span "jdbc:mysql://localhost:3306/devdb" at bounding box center [185, 333] width 168 height 10
drag, startPoint x: 125, startPoint y: 304, endPoint x: 293, endPoint y: 299, distance: 167.8
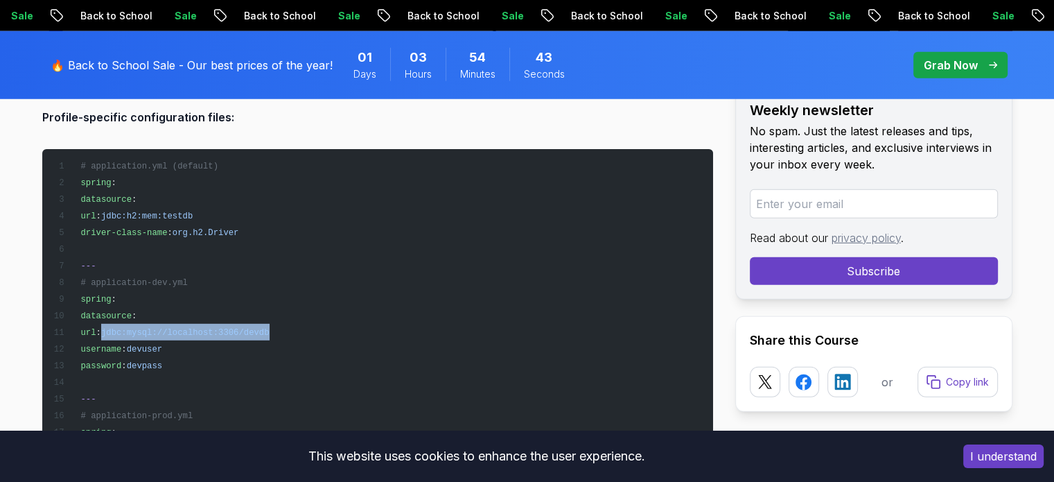
click at [293, 299] on pre "# application.yml (default) spring : datasource : url : jdbc:h2:mem:testdb driv…" at bounding box center [377, 332] width 671 height 366
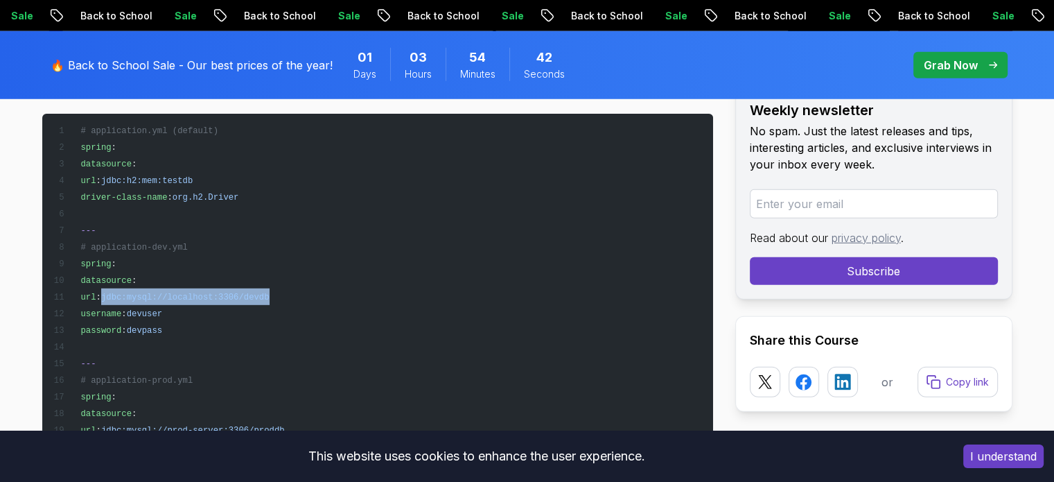
scroll to position [4020, 0]
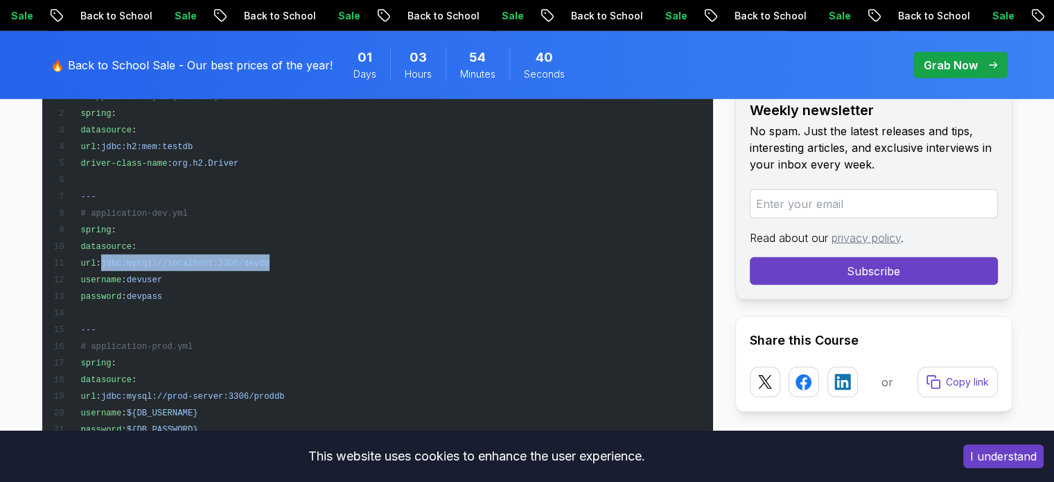
click at [194, 259] on span "jdbc:mysql://localhost:3306/devdb" at bounding box center [185, 264] width 168 height 10
click at [237, 259] on span "jdbc:mysql://localhost:3306/devdb" at bounding box center [185, 264] width 168 height 10
click at [263, 259] on span "jdbc:mysql://localhost:3306/devdb" at bounding box center [185, 264] width 168 height 10
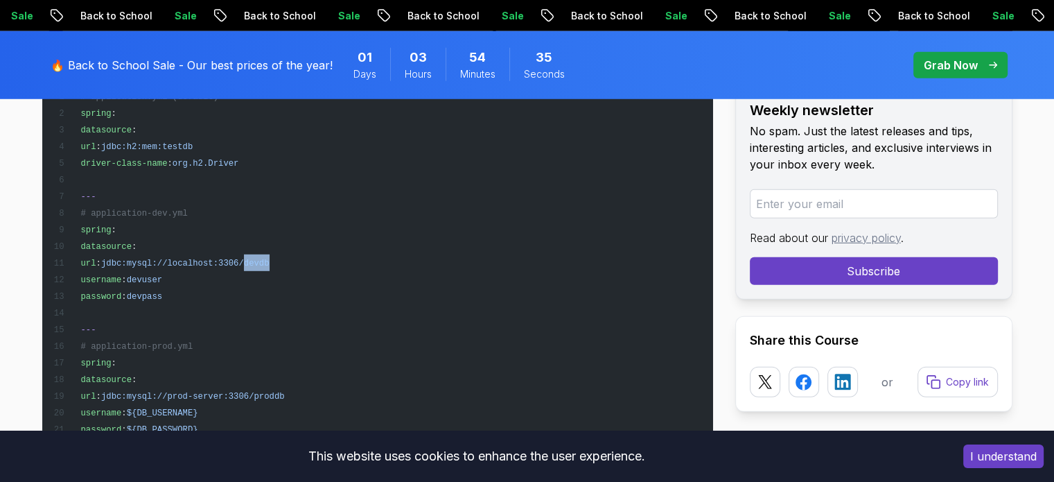
click at [263, 259] on span "jdbc:mysql://localhost:3306/devdb" at bounding box center [185, 264] width 168 height 10
click at [213, 259] on span "jdbc:mysql://localhost:3306/devdb" at bounding box center [185, 264] width 168 height 10
click at [238, 259] on span "jdbc:mysql://localhost:3306/devdb" at bounding box center [185, 264] width 168 height 10
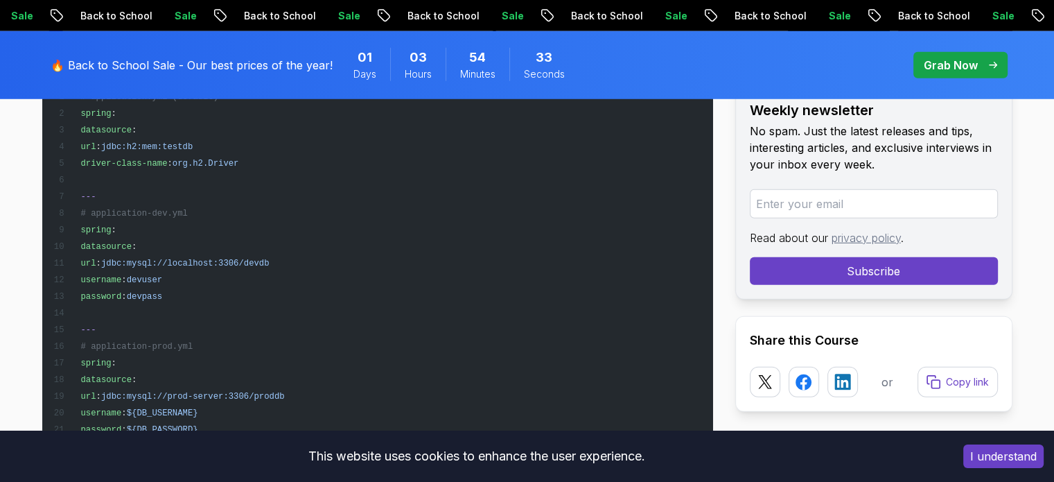
click at [256, 259] on span "jdbc:mysql://localhost:3306/devdb" at bounding box center [185, 264] width 168 height 10
click at [157, 259] on span "jdbc:mysql://localhost:3306/devdb" at bounding box center [185, 264] width 168 height 10
click at [155, 275] on span "devuser" at bounding box center [144, 280] width 35 height 10
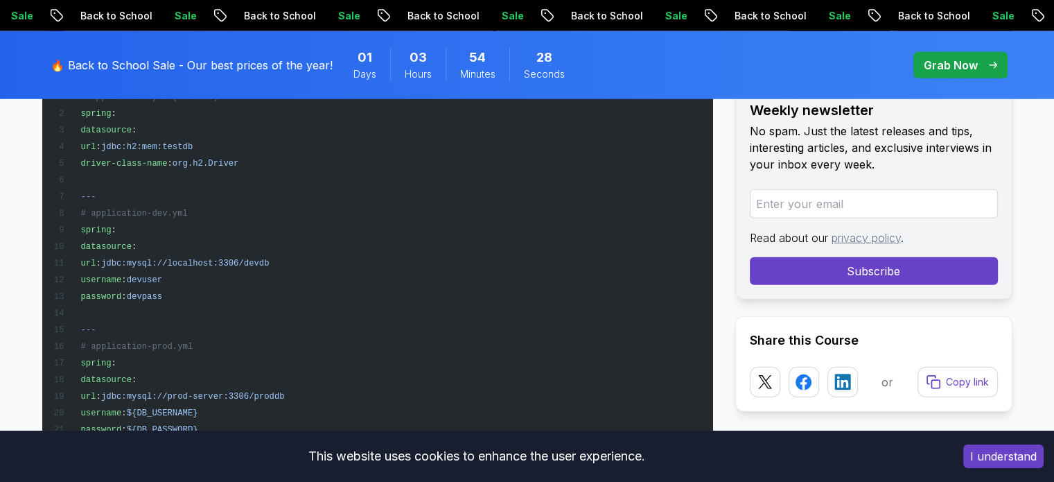
click at [157, 275] on span "devuser" at bounding box center [144, 280] width 35 height 10
click at [161, 292] on span "devpass" at bounding box center [144, 297] width 35 height 10
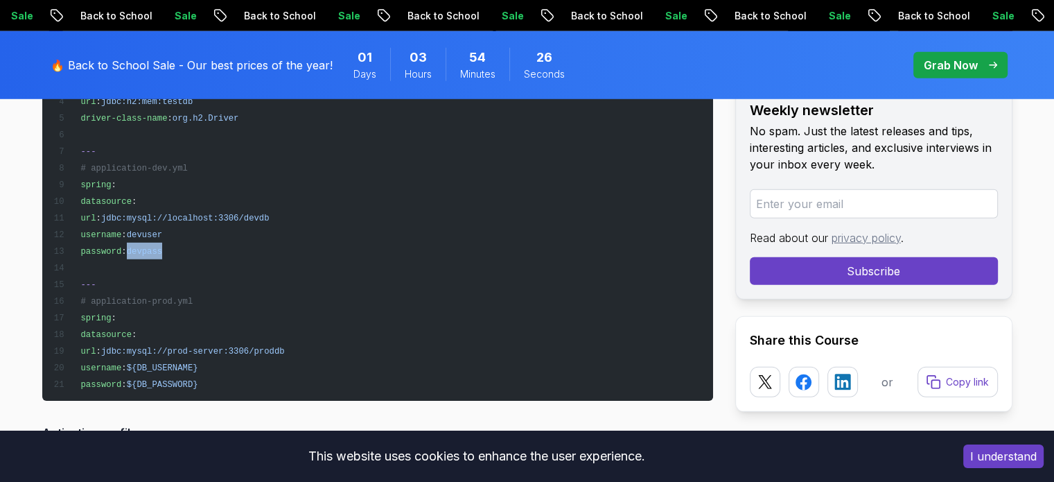
scroll to position [4090, 0]
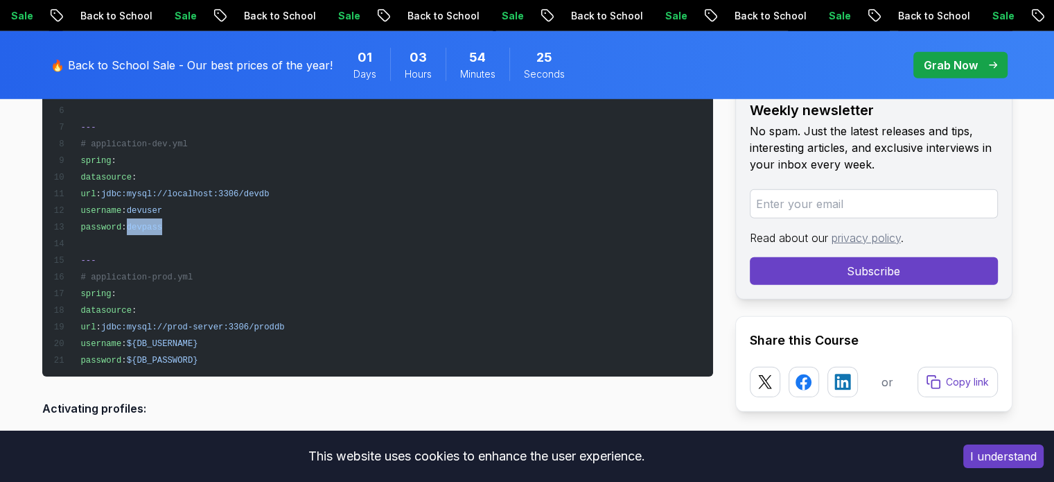
click at [125, 306] on span "datasource" at bounding box center [105, 311] width 51 height 10
click at [125, 322] on span "jdbc:mysql://prod-server:3306/proddb" at bounding box center [193, 327] width 184 height 10
click at [194, 322] on span "jdbc:mysql://prod-server:3306/proddb" at bounding box center [193, 327] width 184 height 10
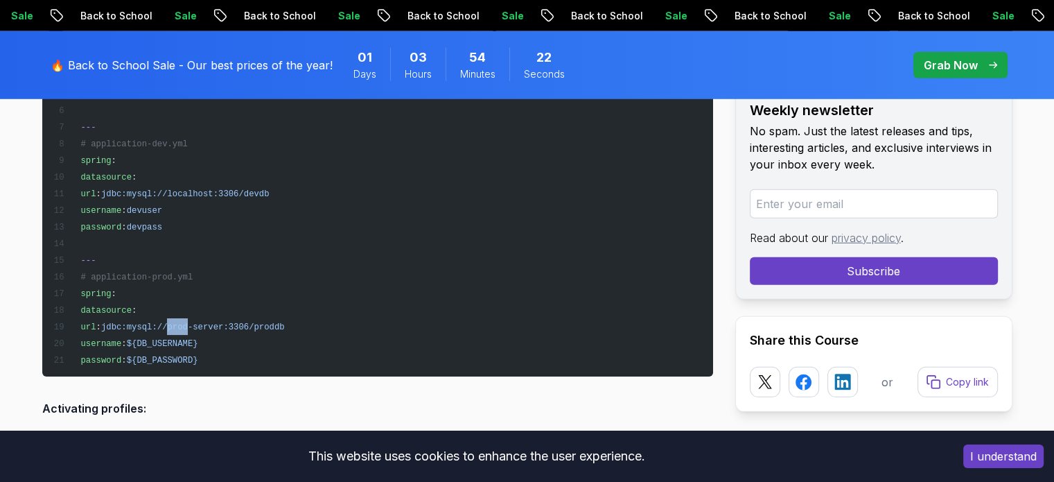
click at [194, 322] on span "jdbc:mysql://prod-server:3306/proddb" at bounding box center [193, 327] width 184 height 10
click at [223, 322] on span "jdbc:mysql://prod-server:3306/proddb" at bounding box center [193, 327] width 184 height 10
click at [224, 322] on span "jdbc:mysql://prod-server:3306/proddb" at bounding box center [193, 327] width 184 height 10
click at [177, 339] on span "${DB_USERNAME}" at bounding box center [162, 344] width 71 height 10
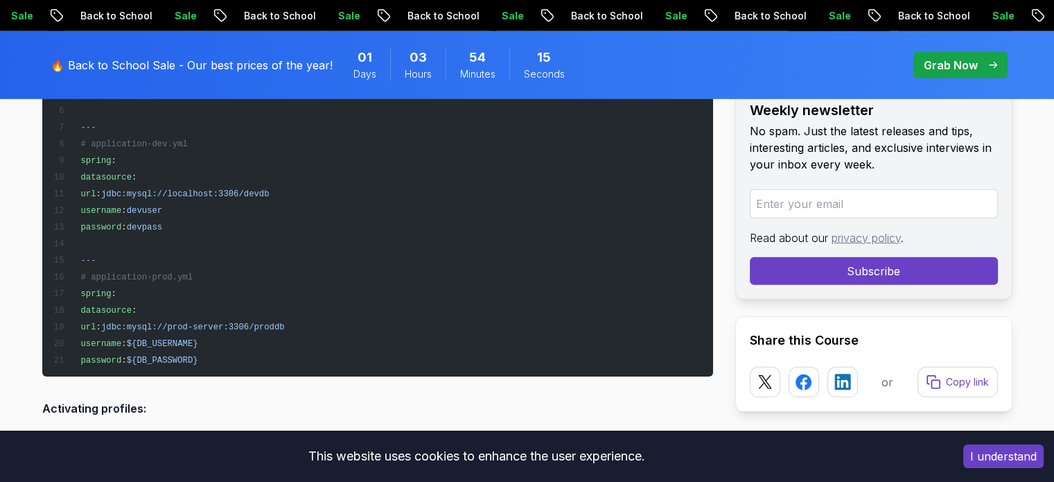
click at [183, 356] on span "${DB_PASSWORD}" at bounding box center [162, 361] width 71 height 10
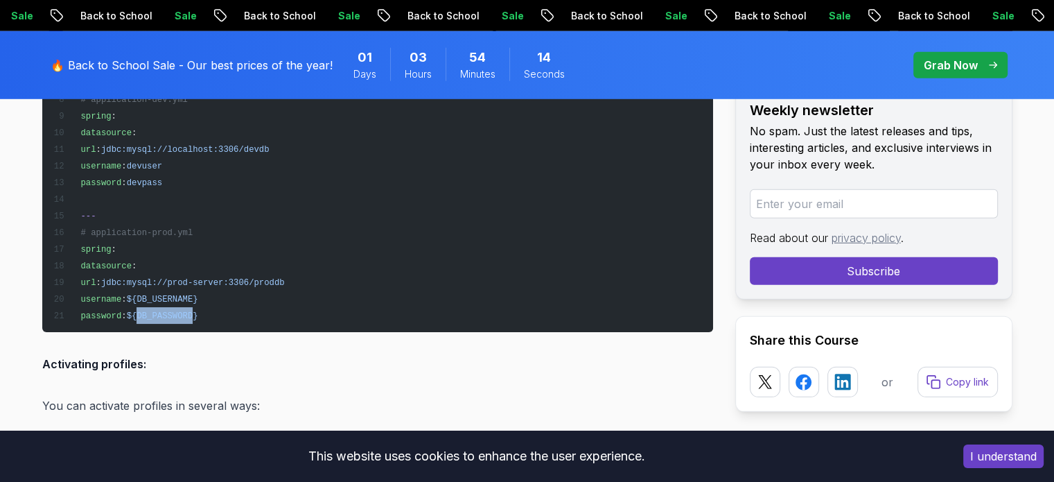
scroll to position [4159, 0]
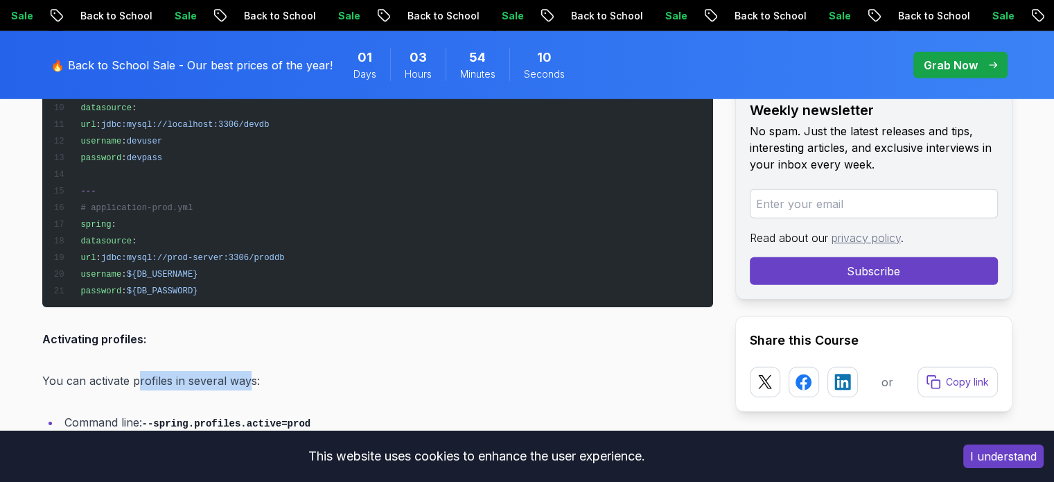
drag, startPoint x: 143, startPoint y: 347, endPoint x: 250, endPoint y: 349, distance: 106.1
click at [250, 371] on p "You can activate profiles in several ways:" at bounding box center [377, 380] width 671 height 19
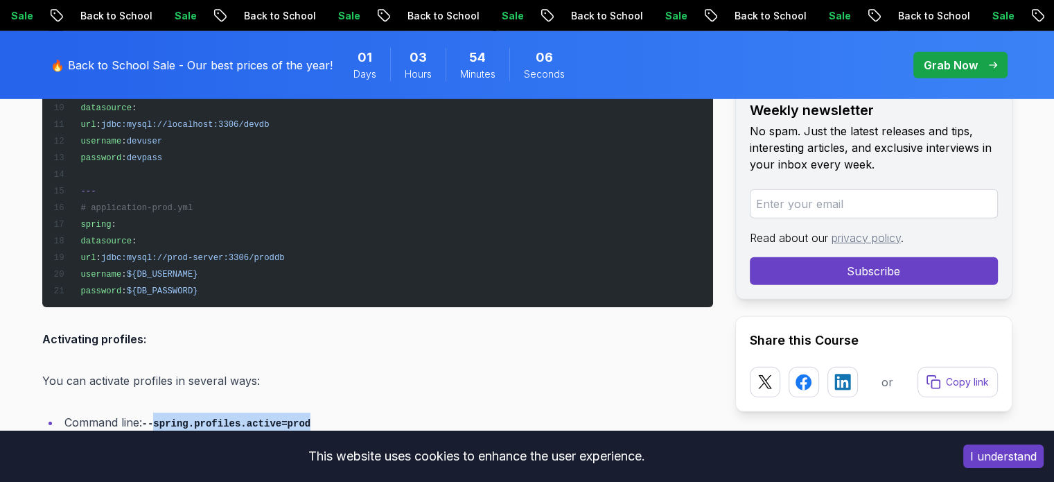
drag, startPoint x: 155, startPoint y: 390, endPoint x: 320, endPoint y: 391, distance: 165.0
click at [320, 412] on li "Command line: --spring.profiles.active=prod" at bounding box center [386, 422] width 653 height 20
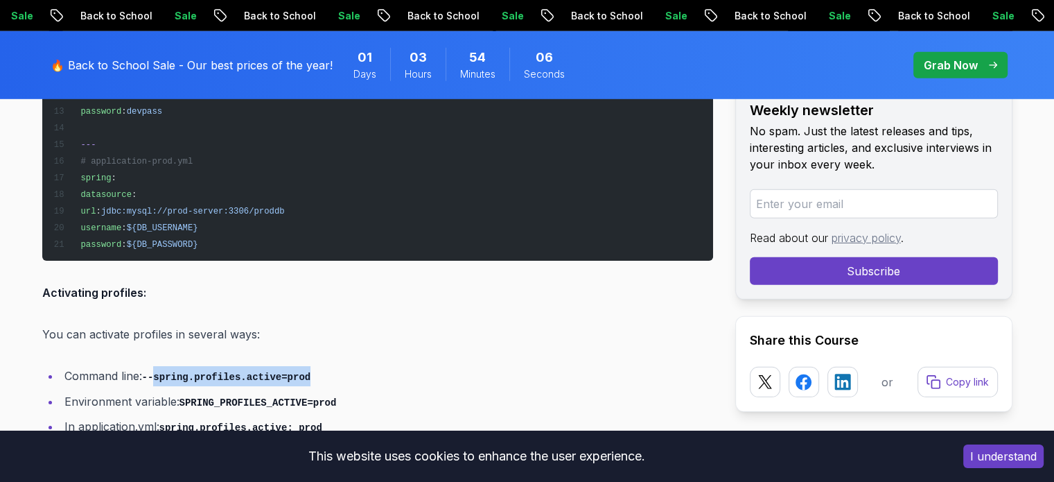
scroll to position [4297, 0]
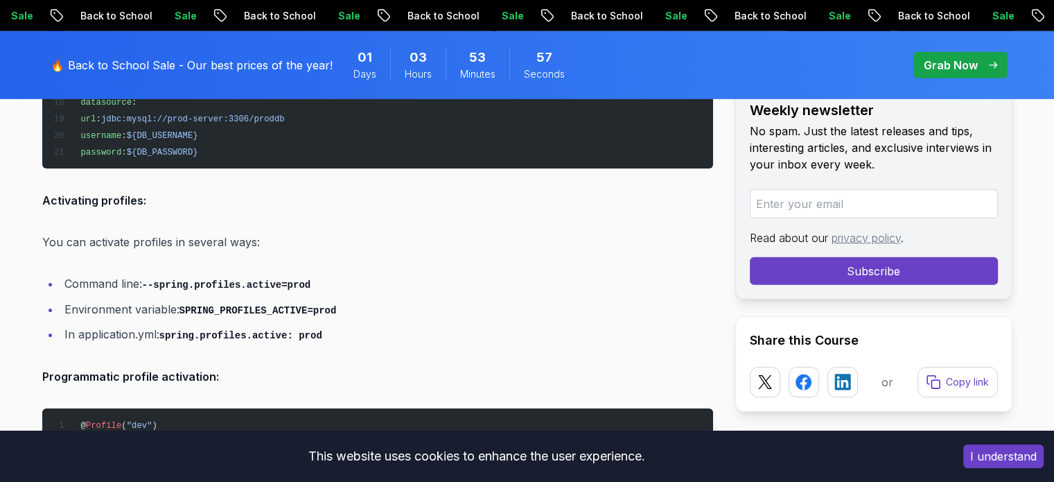
click at [202, 305] on code "SPRING_PROFILES_ACTIVE=prod" at bounding box center [258, 310] width 157 height 11
click at [198, 299] on li "Environment variable: SPRING_PROFILES_ACTIVE=prod" at bounding box center [386, 309] width 653 height 20
click at [195, 305] on code "SPRING_PROFILES_ACTIVE=prod" at bounding box center [258, 310] width 157 height 11
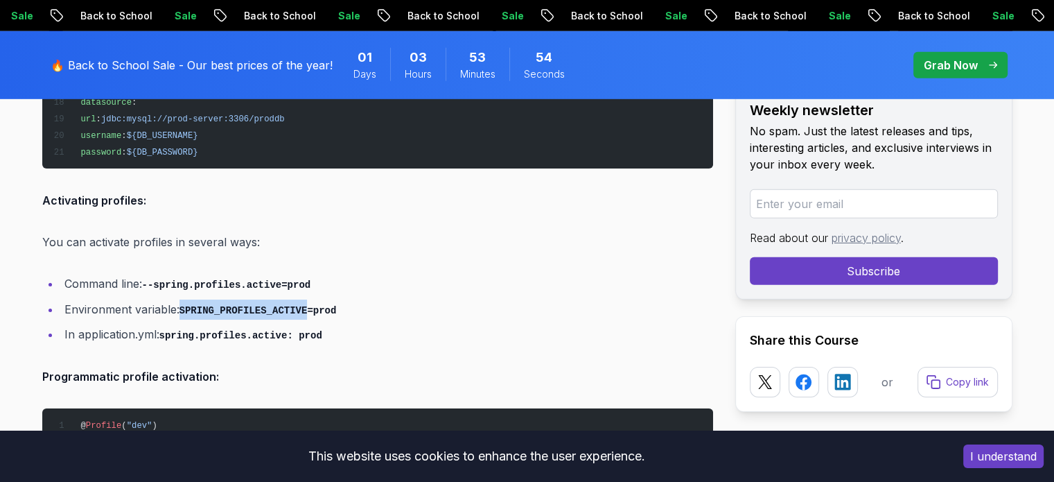
click at [220, 305] on code "SPRING_PROFILES_ACTIVE=prod" at bounding box center [258, 310] width 157 height 11
click at [269, 305] on code "SPRING_PROFILES_ACTIVE=prod" at bounding box center [258, 310] width 157 height 11
click at [222, 305] on code "SPRING_PROFILES_ACTIVE=prod" at bounding box center [258, 310] width 157 height 11
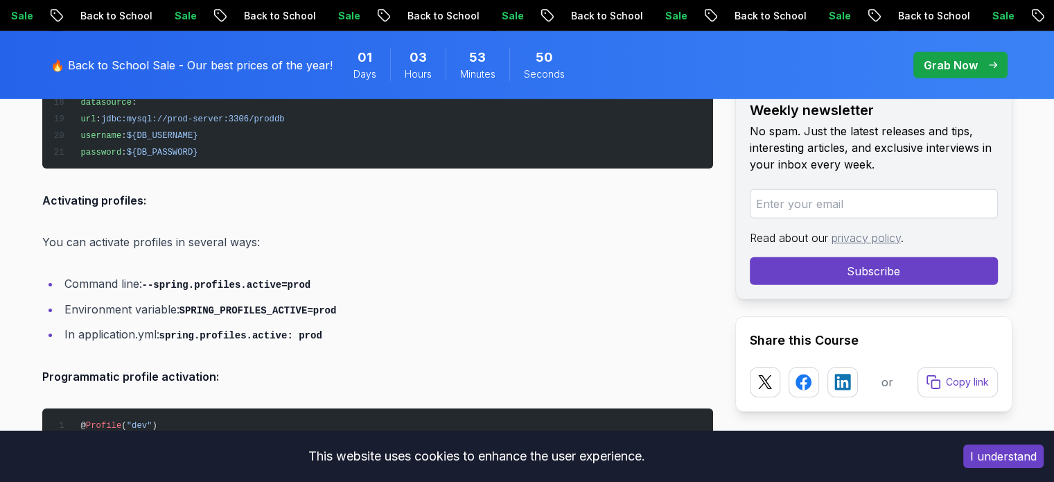
click at [185, 330] on code "spring.profiles.active: prod" at bounding box center [240, 335] width 163 height 11
click at [215, 330] on code "spring.profiles.active: prod" at bounding box center [240, 335] width 163 height 11
click at [262, 330] on code "spring.profiles.active: prod" at bounding box center [240, 335] width 163 height 11
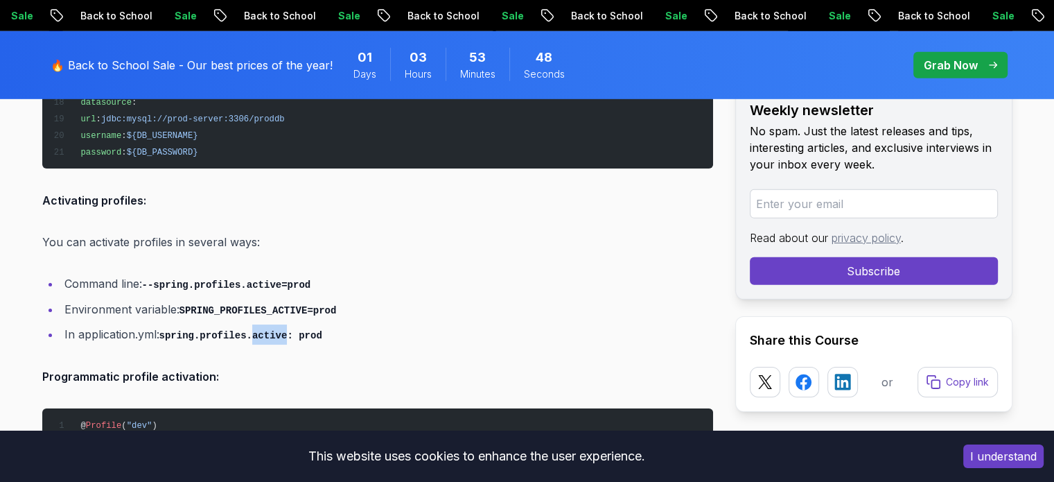
click at [262, 330] on code "spring.profiles.active: prod" at bounding box center [240, 335] width 163 height 11
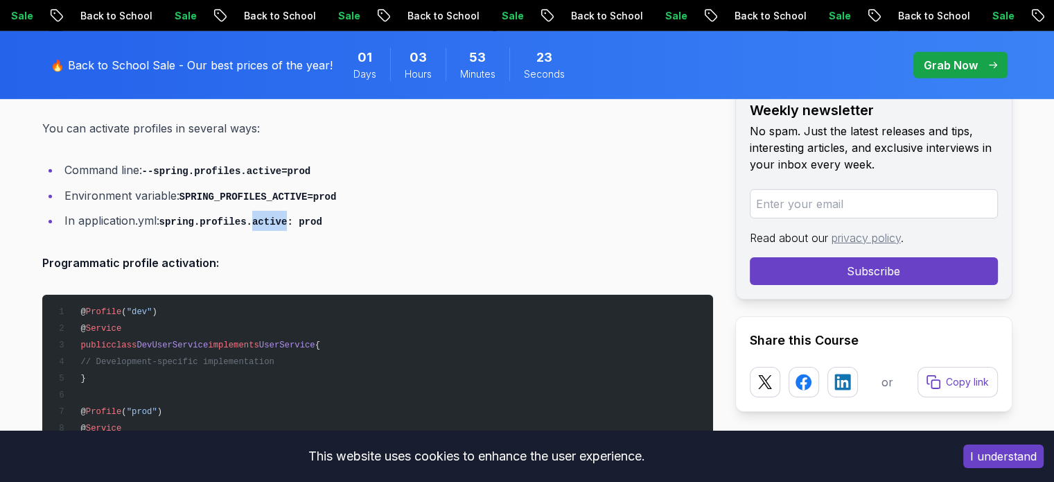
scroll to position [4436, 0]
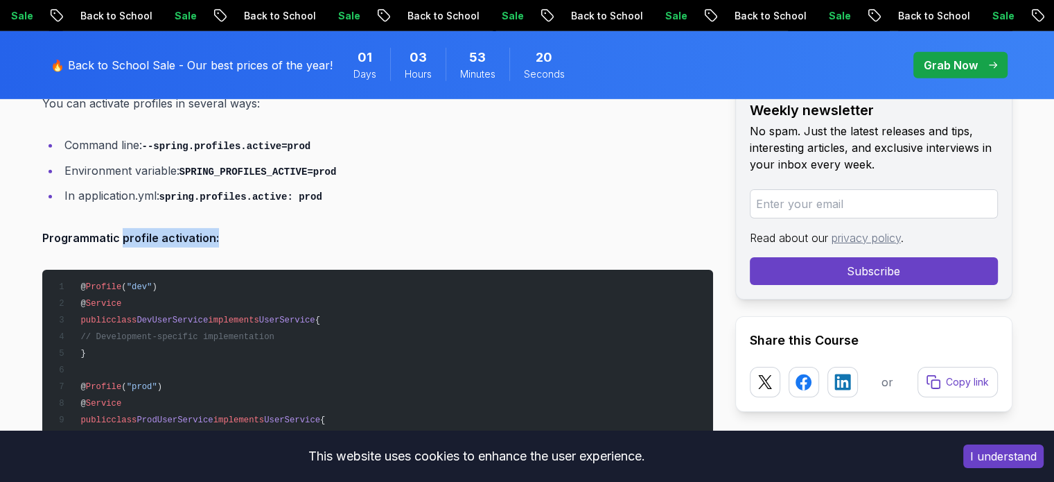
drag, startPoint x: 121, startPoint y: 209, endPoint x: 237, endPoint y: 213, distance: 115.8
click at [237, 228] on p "Programmatic profile activation:" at bounding box center [377, 237] width 671 height 19
drag, startPoint x: 79, startPoint y: 255, endPoint x: 166, endPoint y: 254, distance: 87.3
click at [166, 270] on pre "@ Profile ( "dev" ) @ Service public class DevUserService implements UserServic…" at bounding box center [377, 370] width 671 height 200
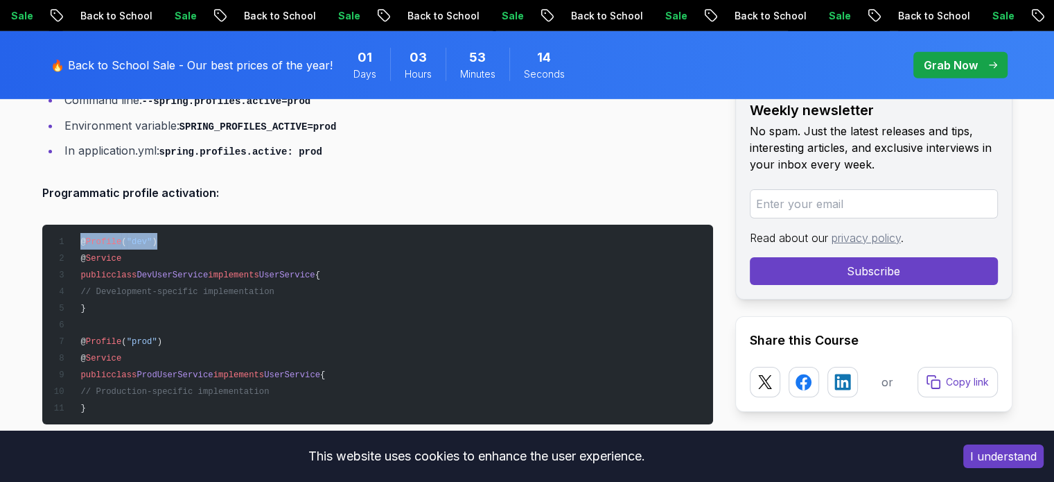
scroll to position [4505, 0]
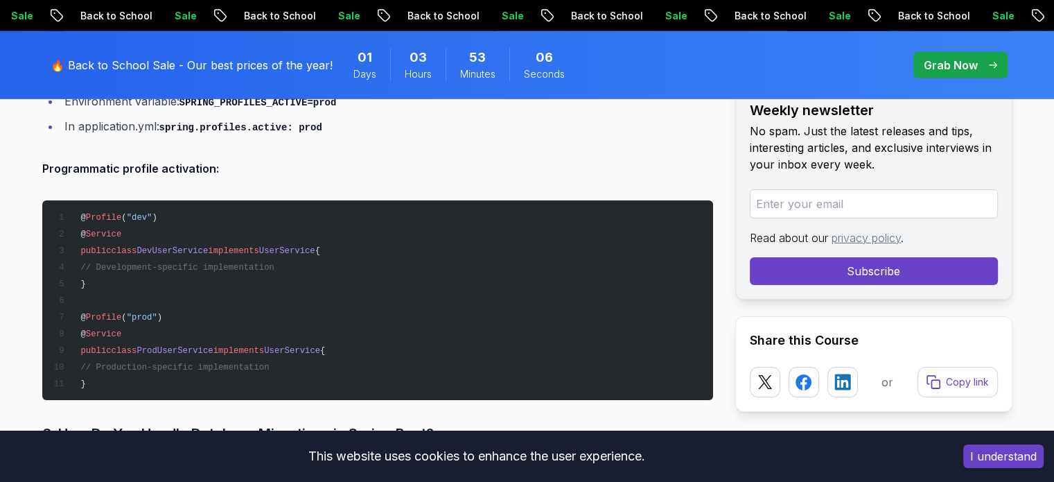
click at [161, 346] on span "ProdUserService" at bounding box center [175, 351] width 76 height 10
click at [144, 329] on pre "@ Profile ( "dev" ) @ Service public class DevUserService implements UserServic…" at bounding box center [377, 300] width 671 height 200
click at [156, 346] on span "ProdUserService" at bounding box center [175, 351] width 76 height 10
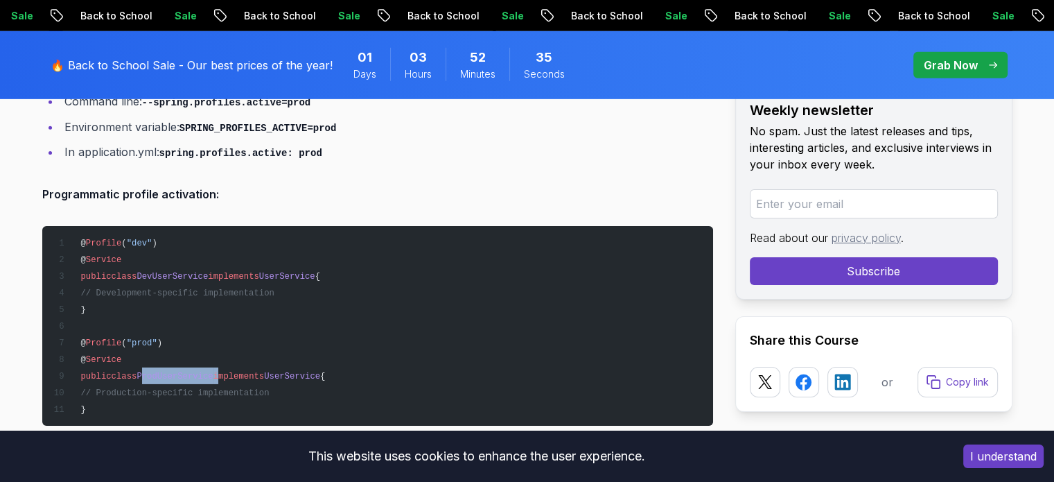
scroll to position [4436, 0]
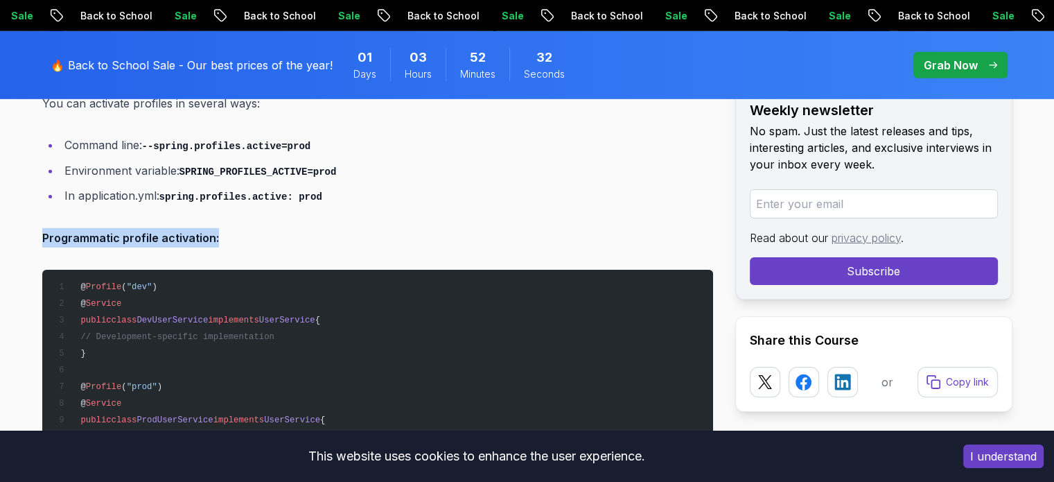
drag, startPoint x: 40, startPoint y: 204, endPoint x: 213, endPoint y: 201, distance: 173.3
copy strong "Programmatic profile activation:"
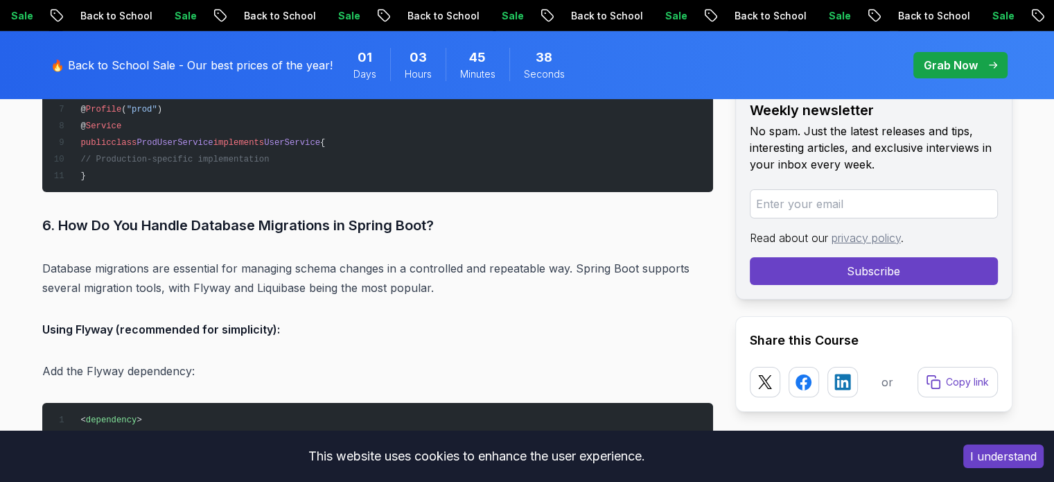
scroll to position [4783, 0]
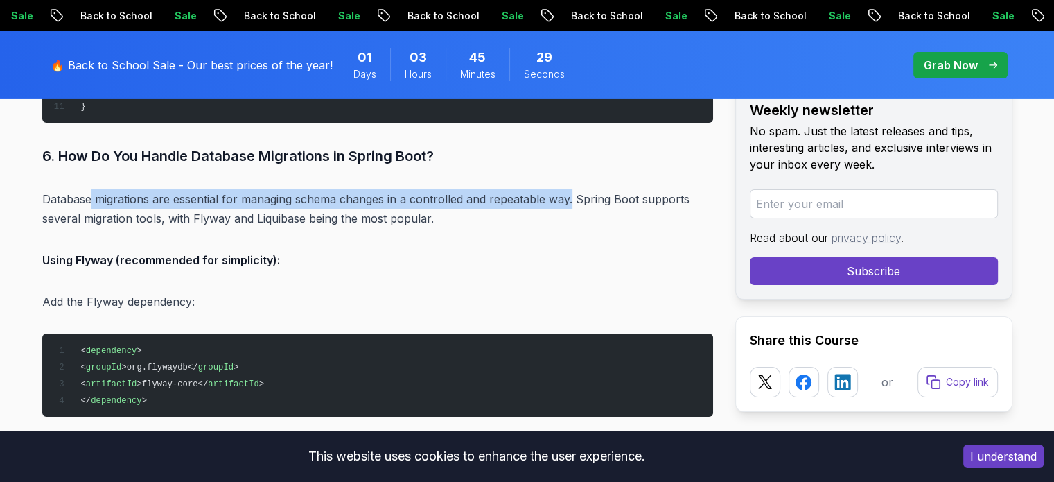
drag, startPoint x: 92, startPoint y: 169, endPoint x: 570, endPoint y: 176, distance: 478.3
click at [570, 189] on p "Database migrations are essential for managing schema changes in a controlled a…" at bounding box center [377, 208] width 671 height 39
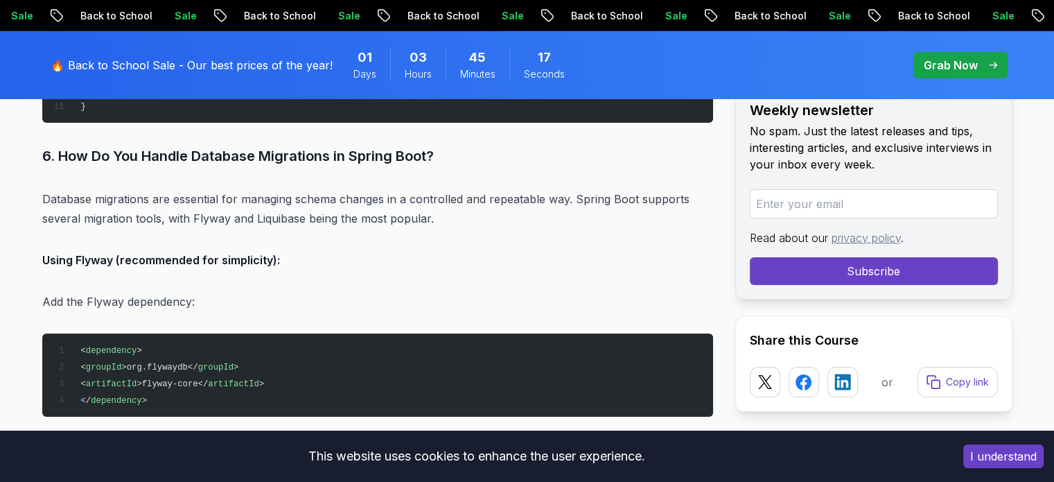
drag, startPoint x: 103, startPoint y: 188, endPoint x: 164, endPoint y: 191, distance: 61.1
click at [164, 191] on p "Database migrations are essential for managing schema changes in a controlled a…" at bounding box center [377, 208] width 671 height 39
drag, startPoint x: 120, startPoint y: 234, endPoint x: 270, endPoint y: 227, distance: 150.6
click at [270, 253] on strong "Using Flyway (recommended for simplicity):" at bounding box center [161, 260] width 238 height 14
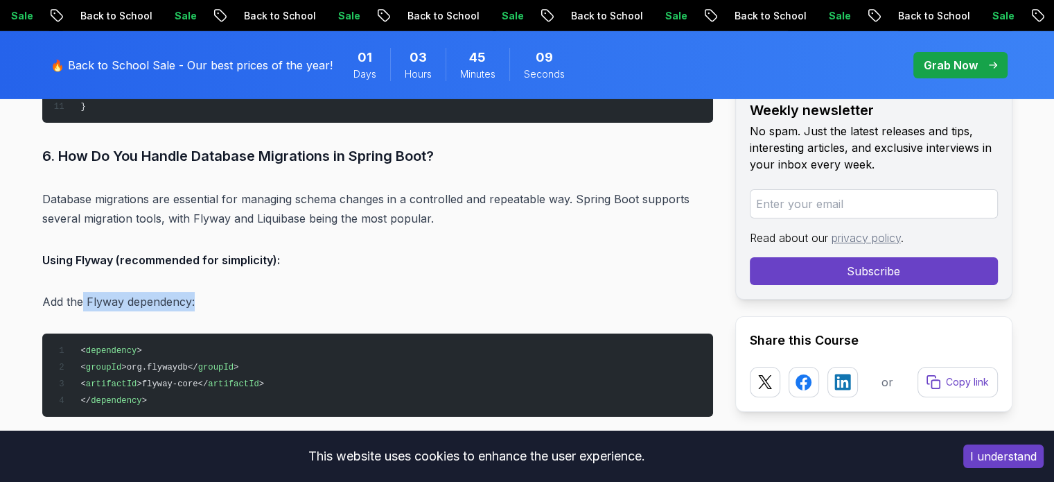
drag, startPoint x: 80, startPoint y: 268, endPoint x: 254, endPoint y: 266, distance: 174.0
click at [254, 292] on p "Add the Flyway dependency:" at bounding box center [377, 301] width 671 height 19
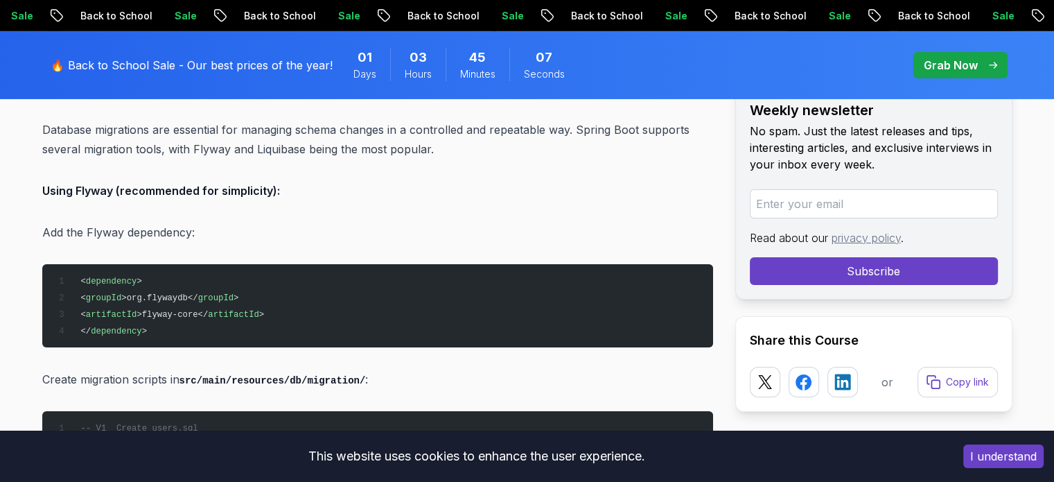
click at [112, 277] on span "dependency" at bounding box center [111, 282] width 51 height 10
click at [121, 293] on span "groupId" at bounding box center [103, 298] width 35 height 10
click at [120, 293] on span "groupId" at bounding box center [103, 298] width 35 height 10
click at [165, 293] on span ">org.flywaydb</" at bounding box center [159, 298] width 76 height 10
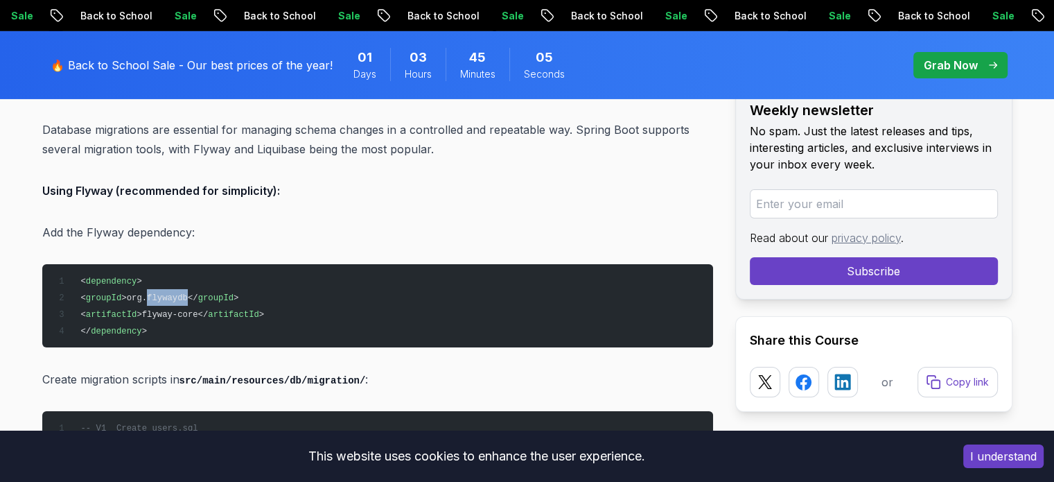
click at [165, 293] on span ">org.flywaydb</" at bounding box center [159, 298] width 76 height 10
click at [161, 310] on span ">flyway-core</" at bounding box center [172, 315] width 71 height 10
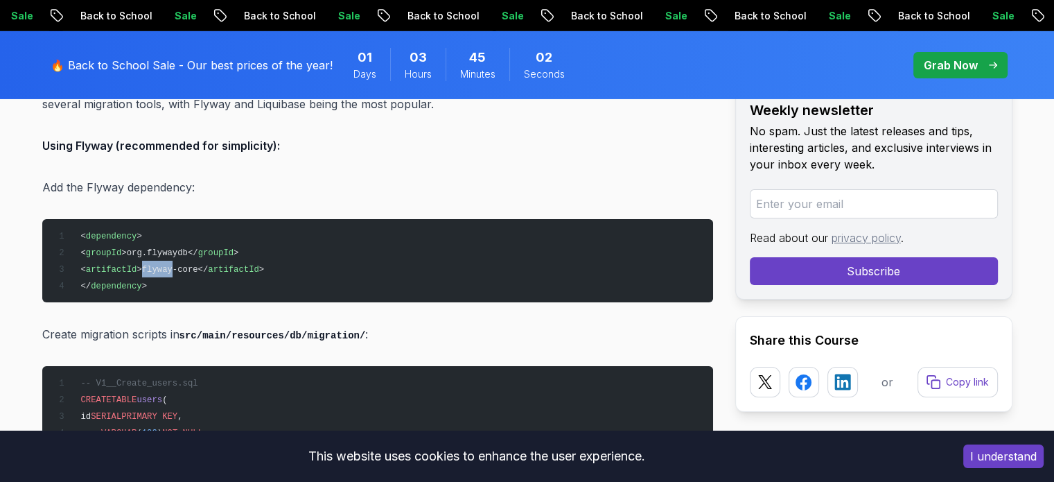
scroll to position [4921, 0]
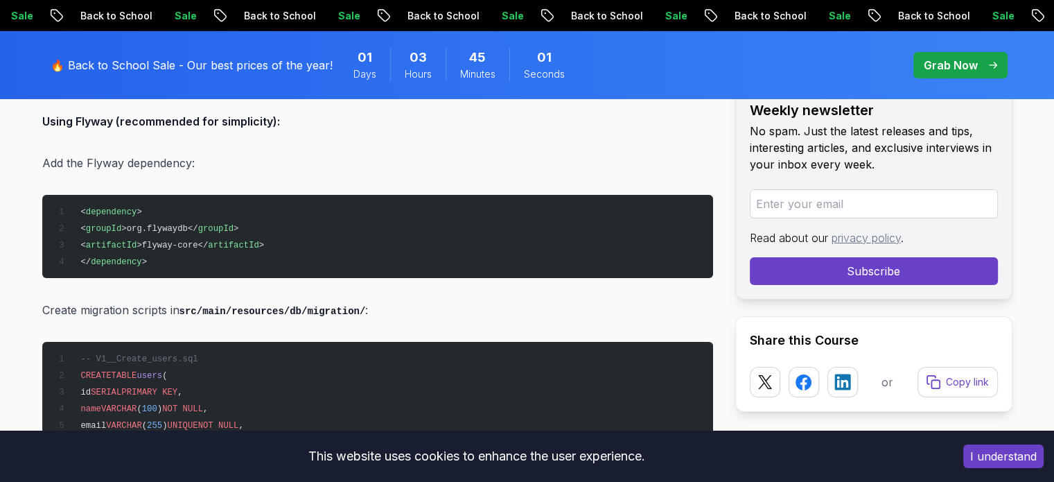
click at [107, 300] on p "Create migration scripts in src/main/resources/db/migration/ :" at bounding box center [377, 310] width 671 height 20
click at [154, 300] on p "Create migration scripts in src/main/resources/db/migration/ :" at bounding box center [377, 310] width 671 height 20
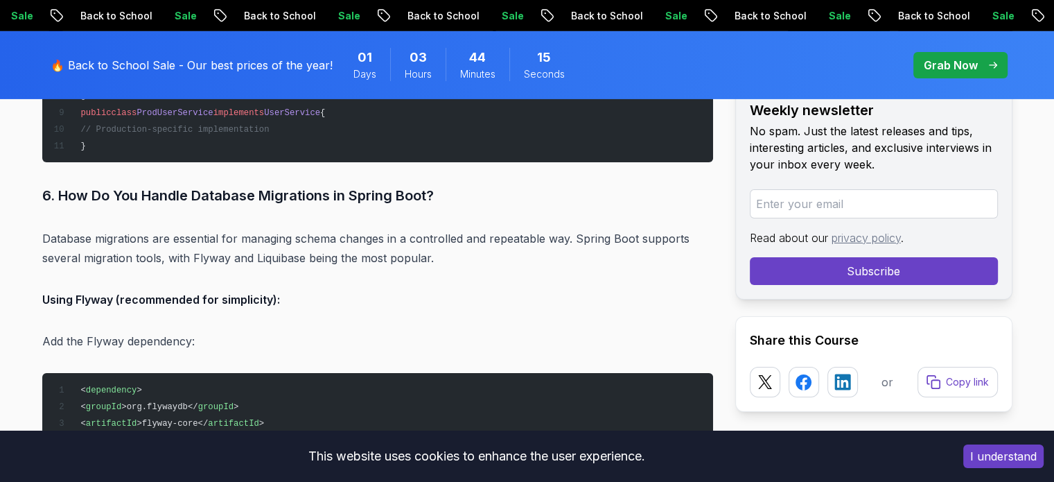
scroll to position [4713, 0]
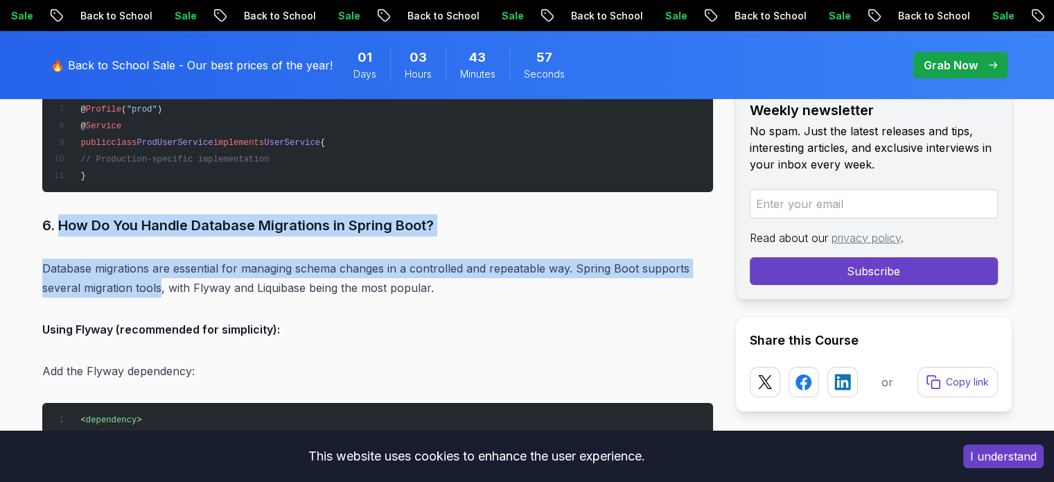
drag, startPoint x: 58, startPoint y: 193, endPoint x: 158, endPoint y: 250, distance: 114.9
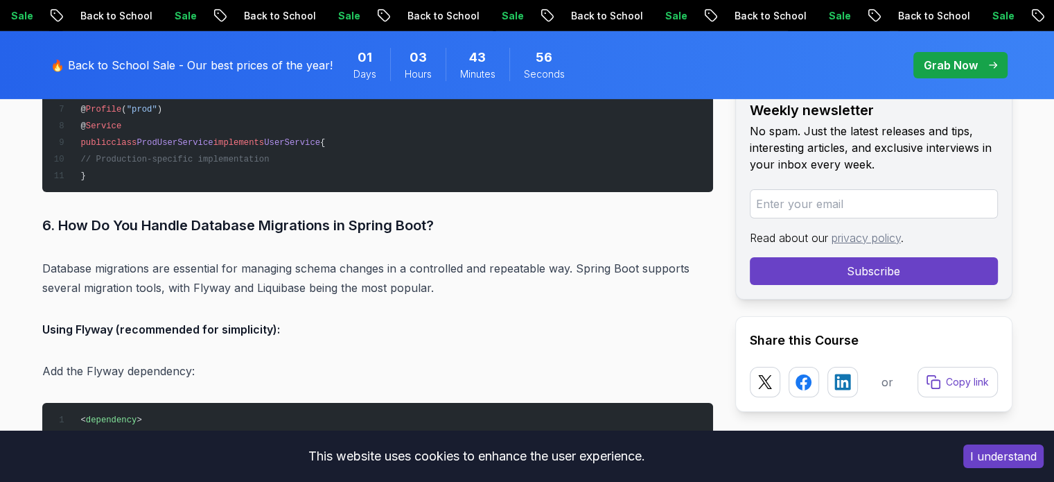
click at [180, 259] on p "Database migrations are essential for managing schema changes in a controlled a…" at bounding box center [377, 278] width 671 height 39
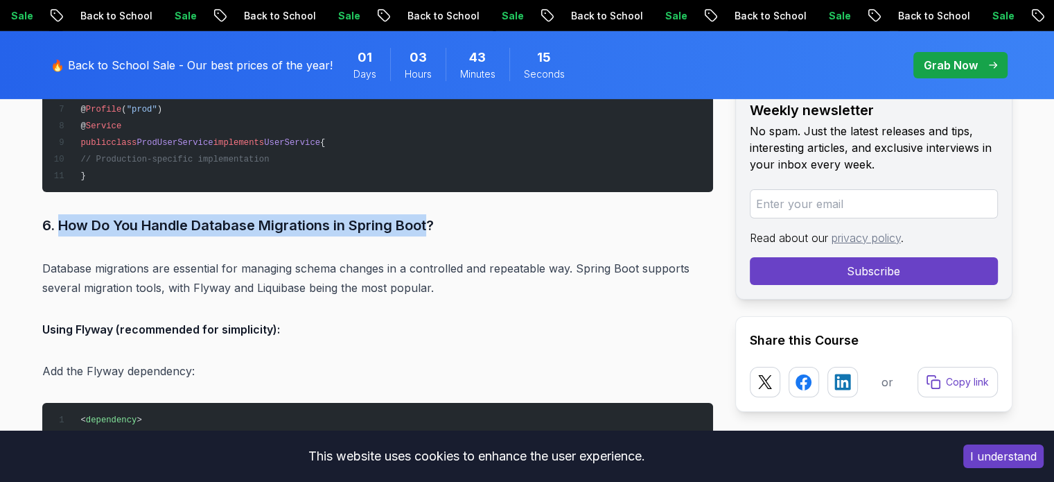
drag, startPoint x: 57, startPoint y: 193, endPoint x: 429, endPoint y: 196, distance: 372.2
click at [429, 214] on h3 "6. How Do You Handle Database Migrations in Spring Boot?" at bounding box center [377, 225] width 671 height 22
copy h3 "How Do You Handle Database Migrations in Spring Boot"
